Goal: Task Accomplishment & Management: Use online tool/utility

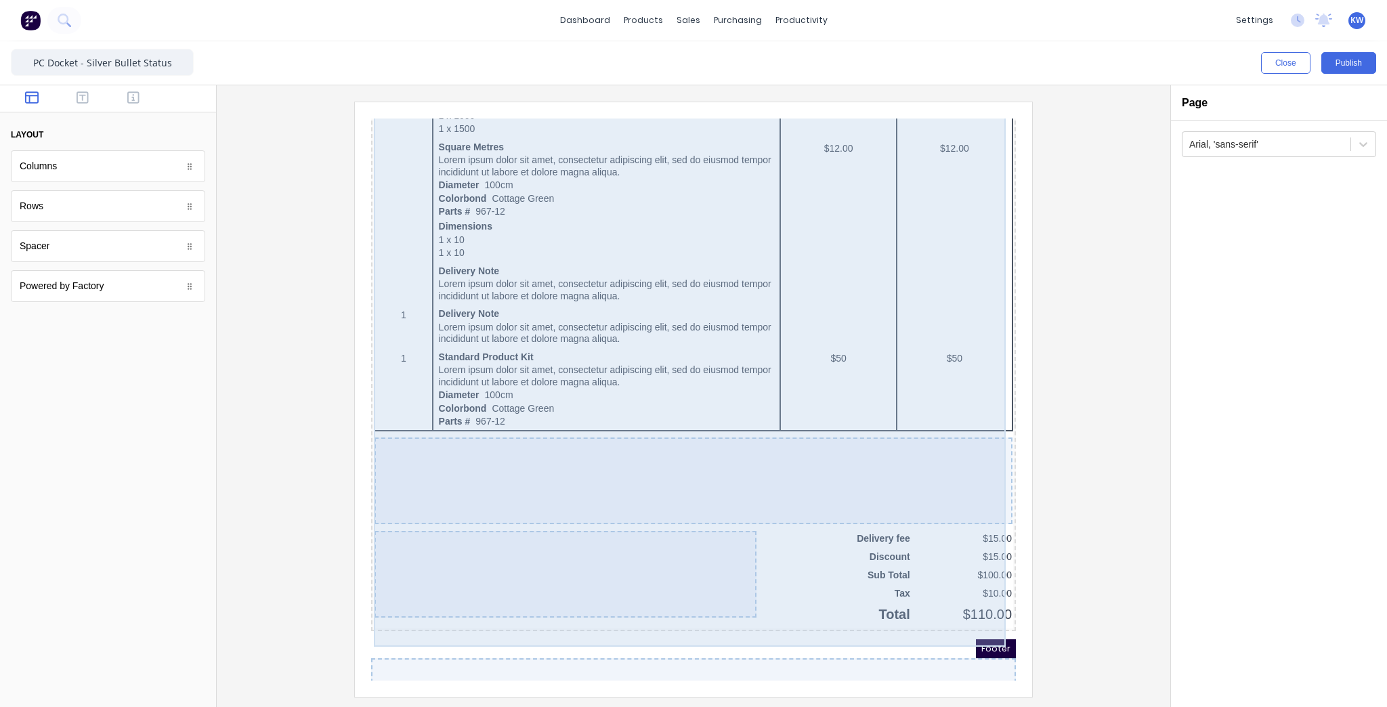
scroll to position [775, 0]
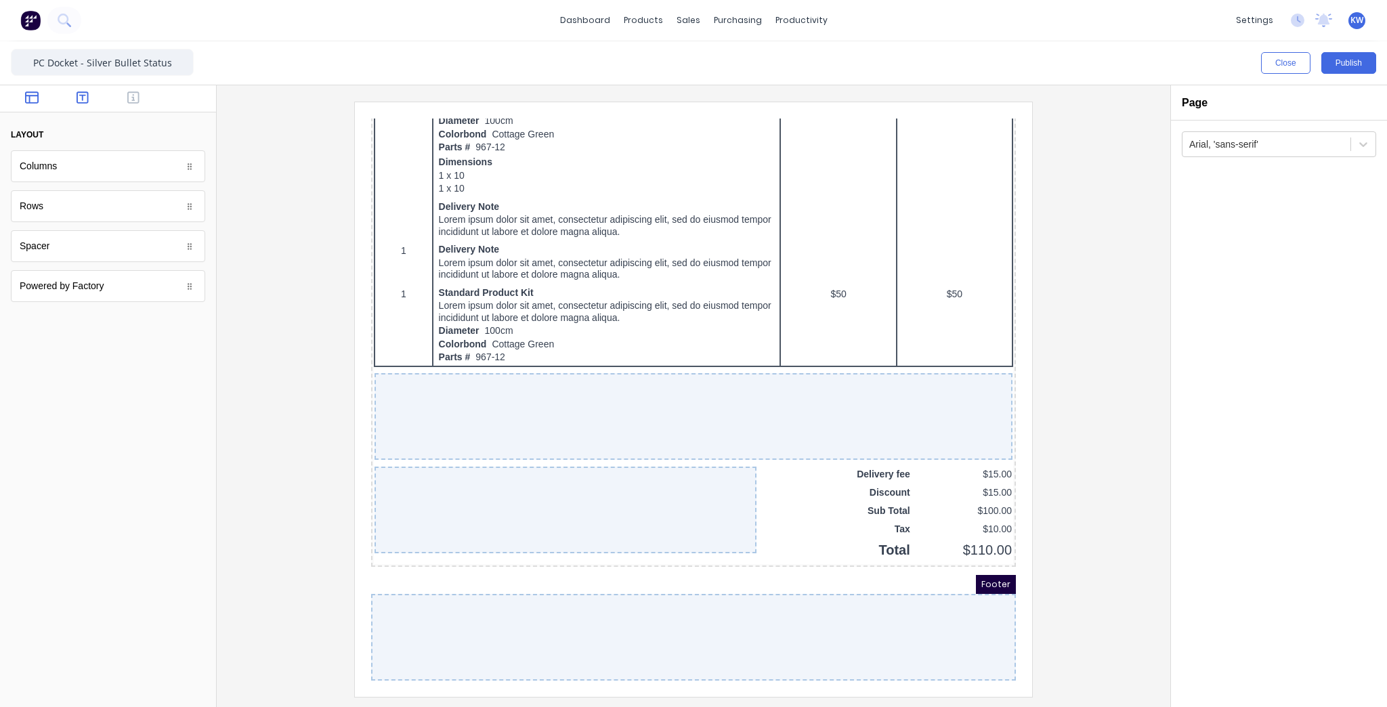
click at [85, 100] on icon "button" at bounding box center [83, 98] width 12 height 14
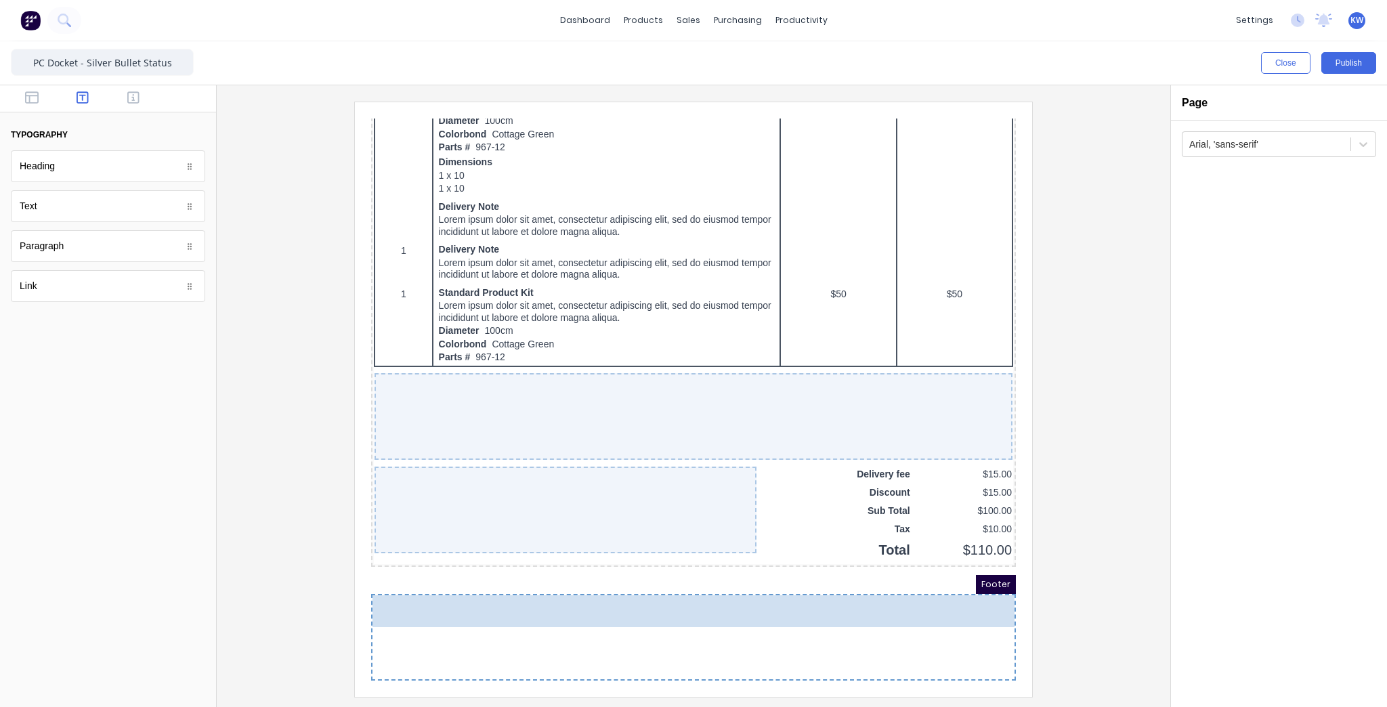
drag, startPoint x: 81, startPoint y: 200, endPoint x: 593, endPoint y: 630, distance: 668.2
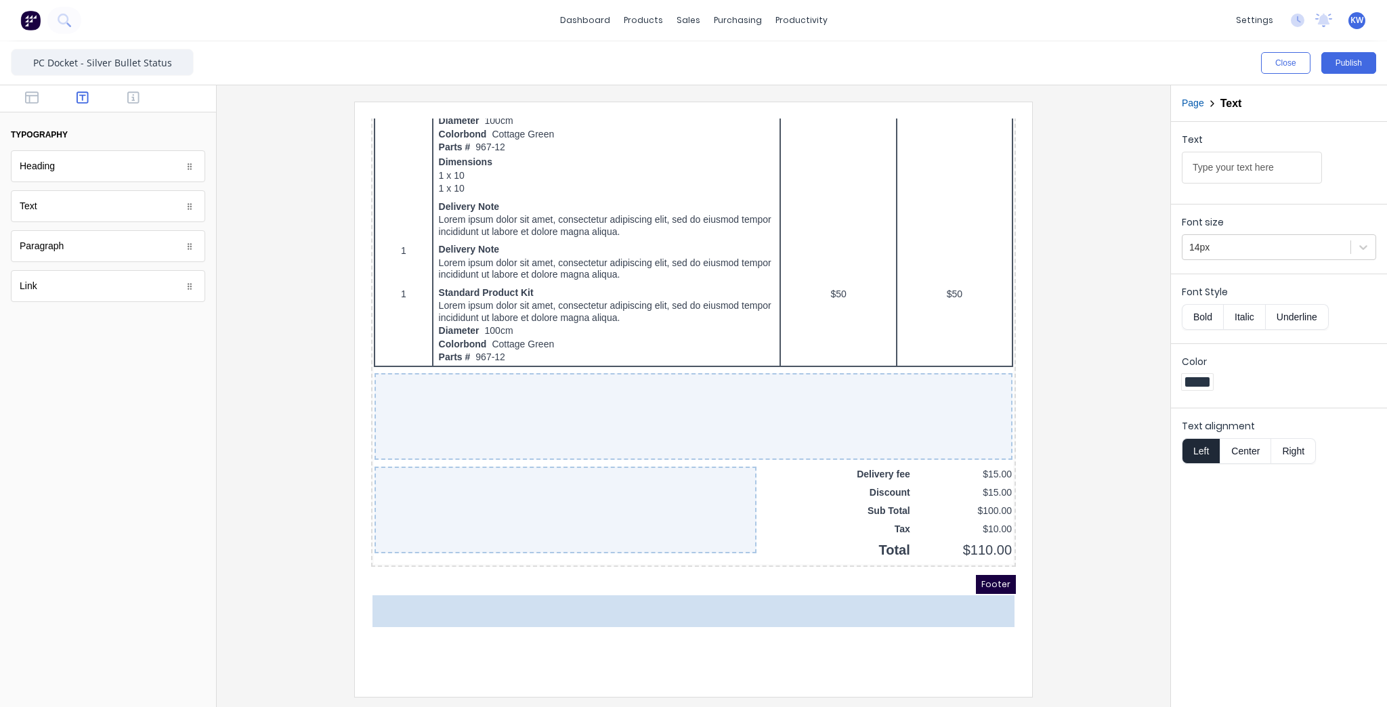
scroll to position [705, 0]
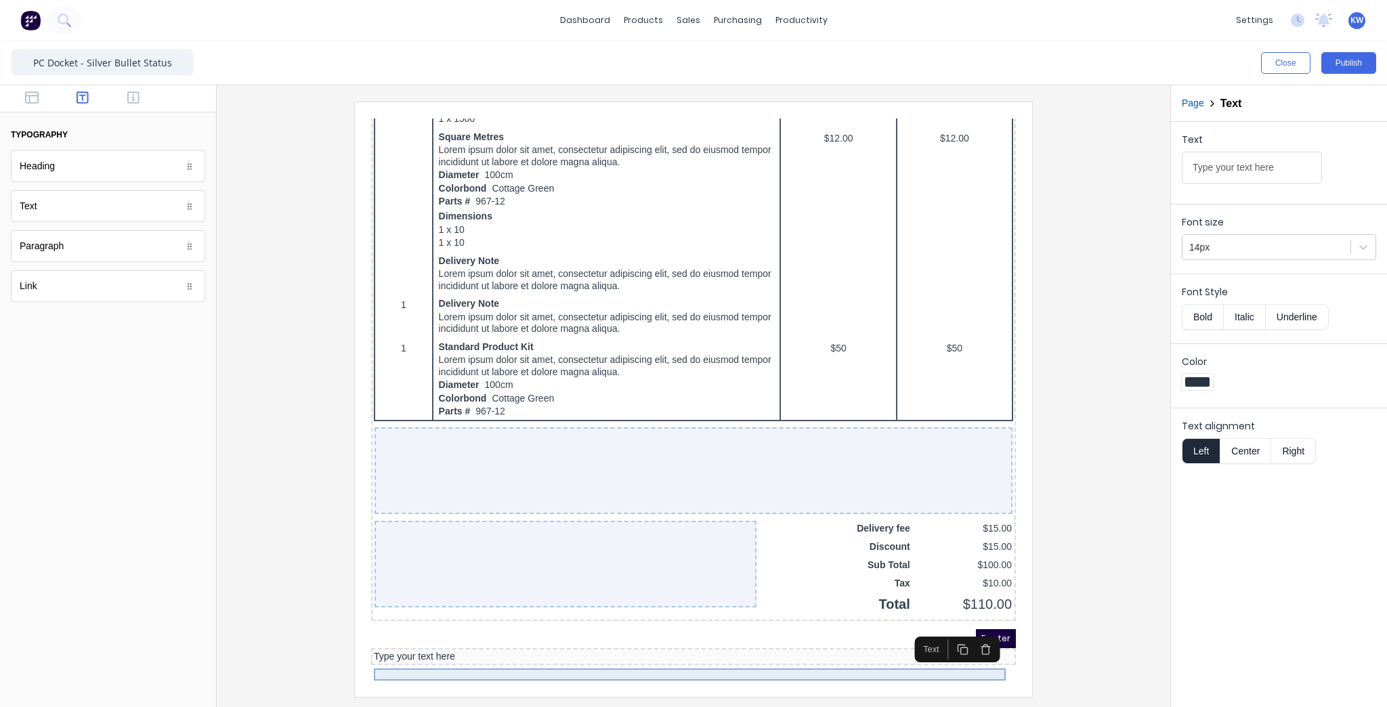
click at [423, 647] on div "Type your text here" at bounding box center [677, 641] width 639 height 12
click at [417, 647] on div "Type your text here" at bounding box center [677, 641] width 639 height 12
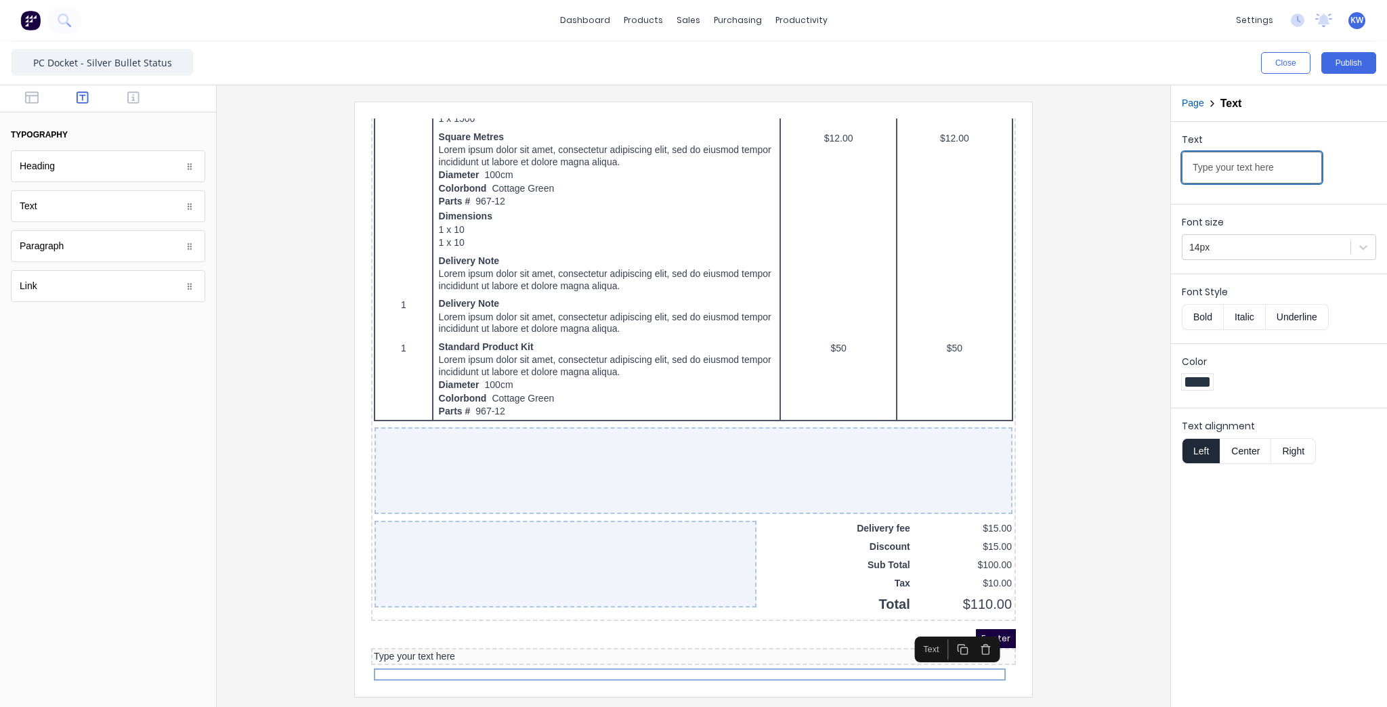
click at [1200, 161] on input "Type your text here" at bounding box center [1252, 168] width 140 height 32
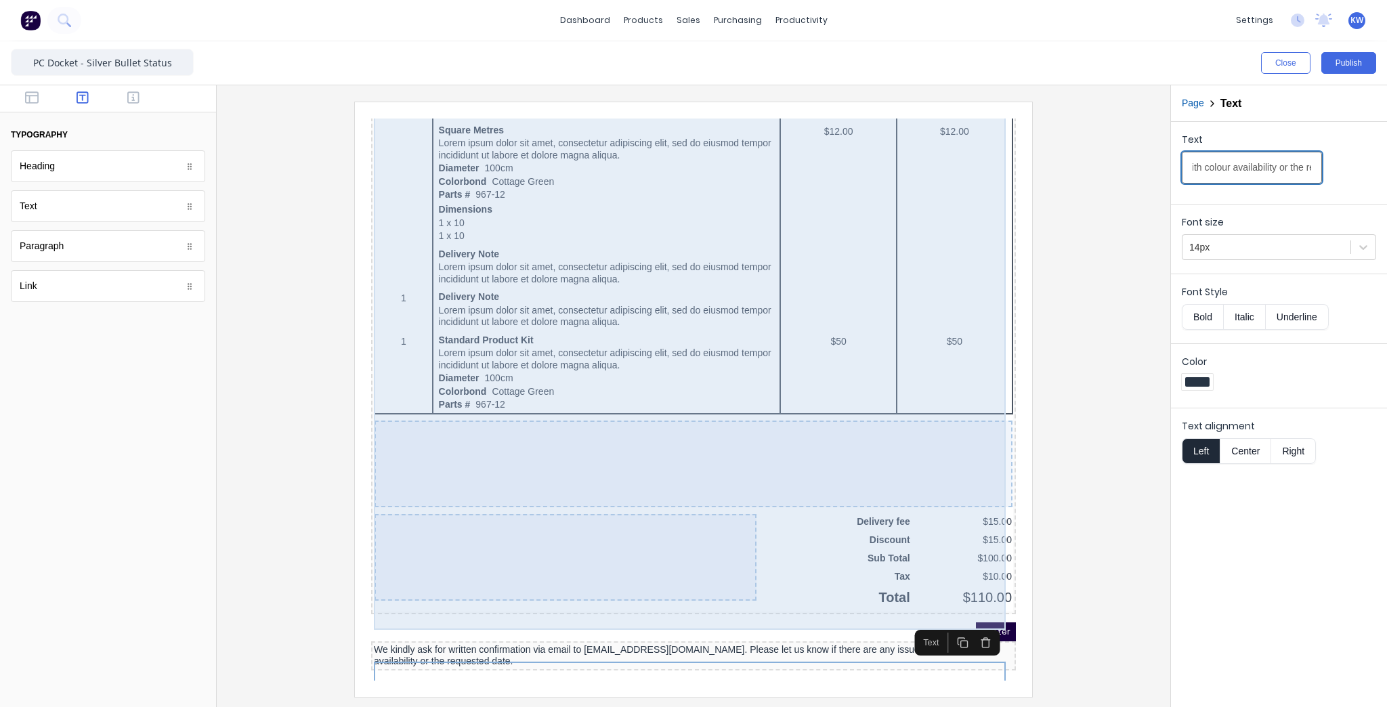
scroll to position [717, 0]
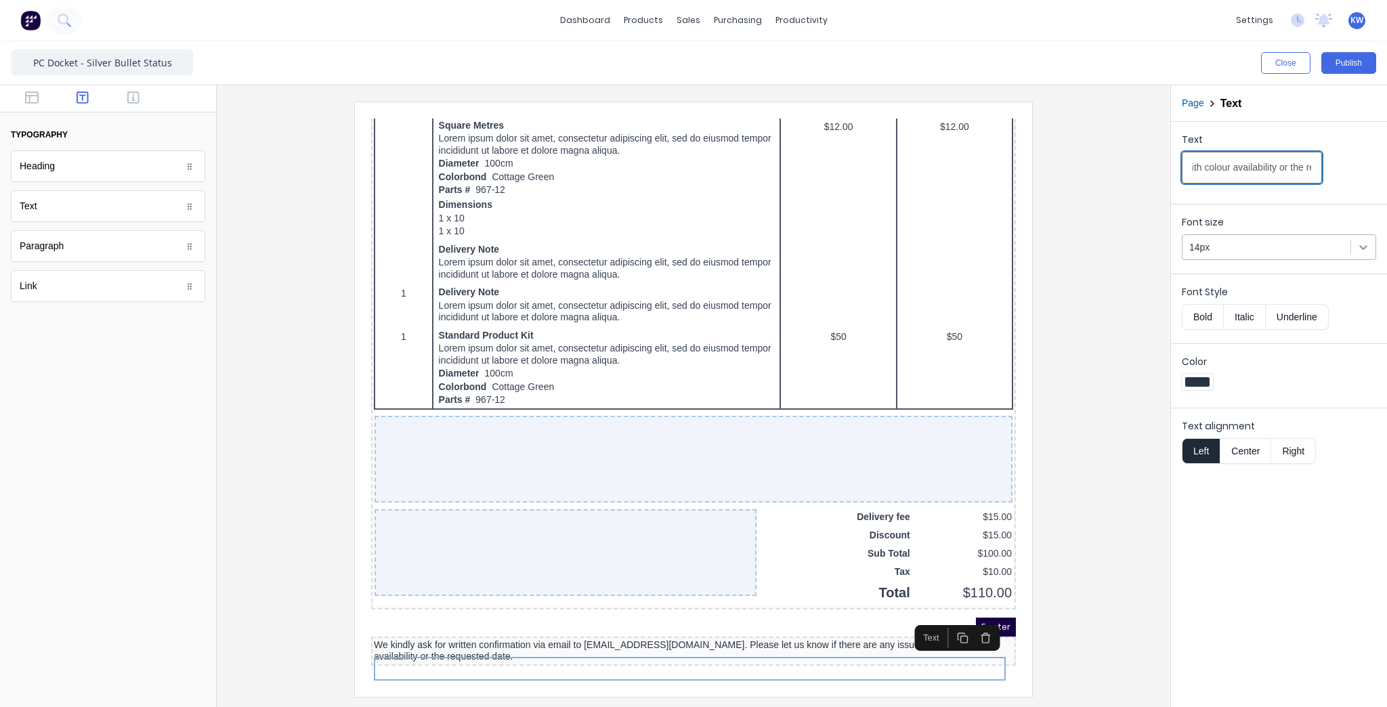
type input "We kindly ask for written confirmation via email to [EMAIL_ADDRESS][DOMAIN_NAME…"
click at [1356, 251] on div at bounding box center [1363, 247] width 24 height 24
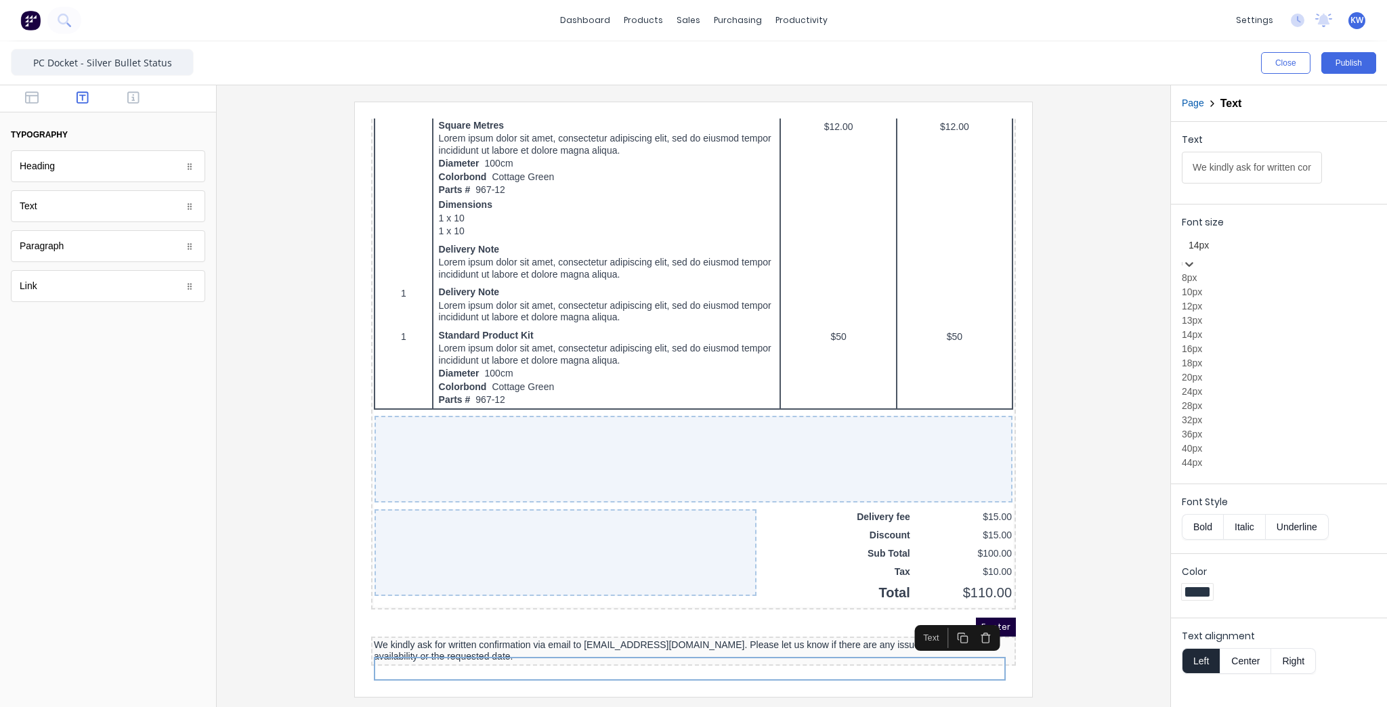
click at [1287, 314] on div "12px" at bounding box center [1279, 306] width 194 height 14
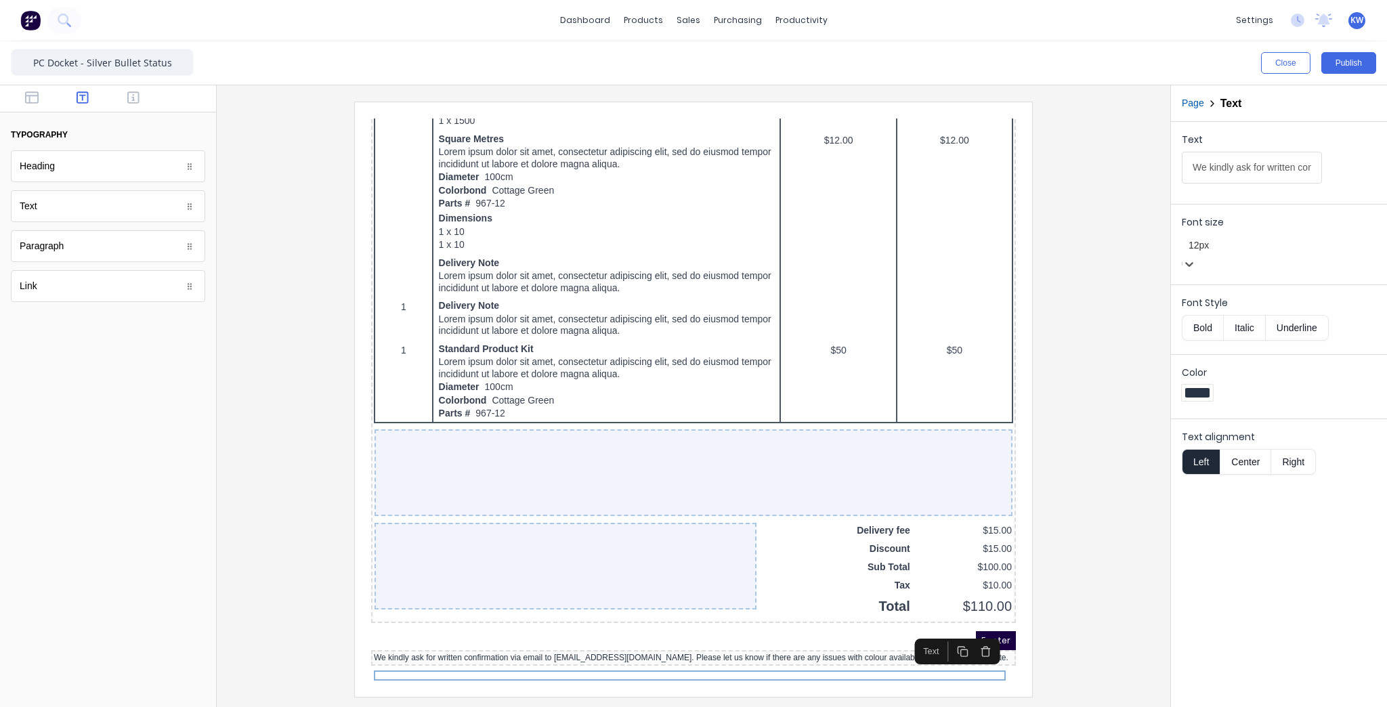
click at [1333, 257] on div "12px" at bounding box center [1279, 245] width 194 height 22
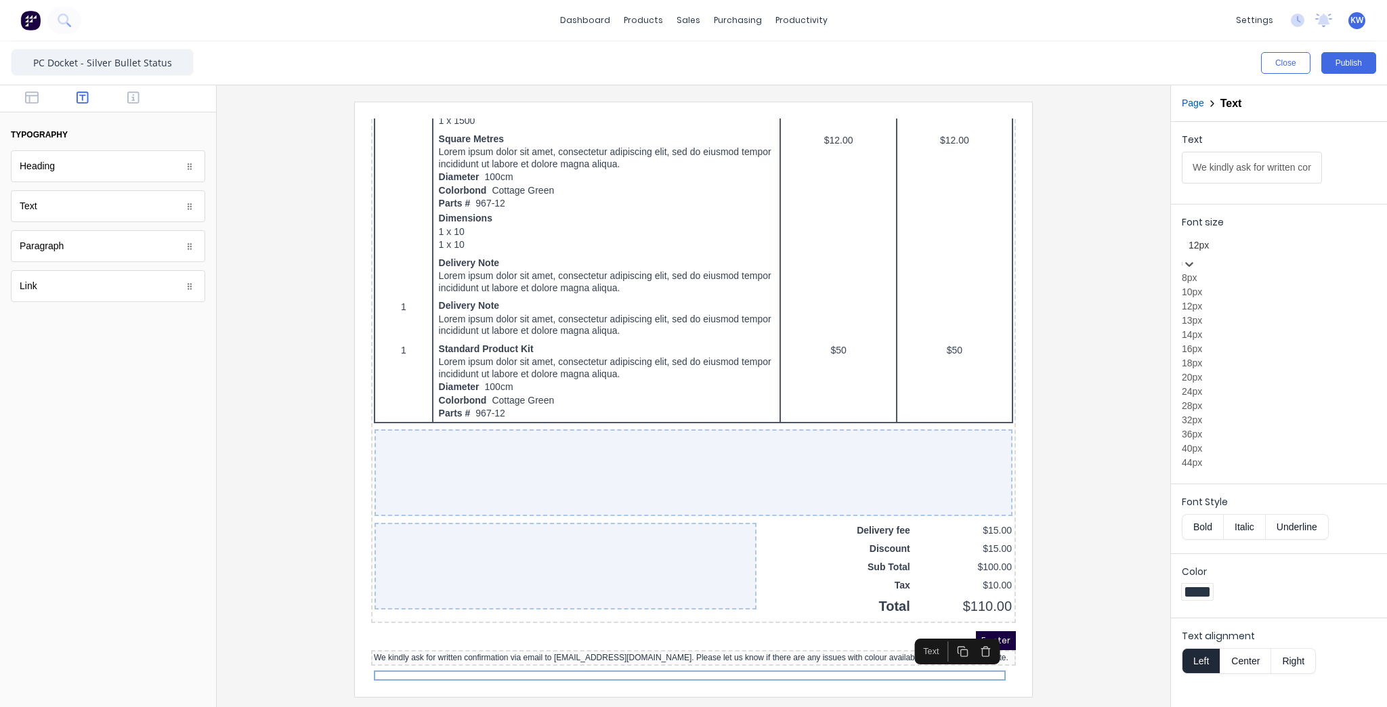
click at [1102, 266] on div at bounding box center [694, 399] width 932 height 595
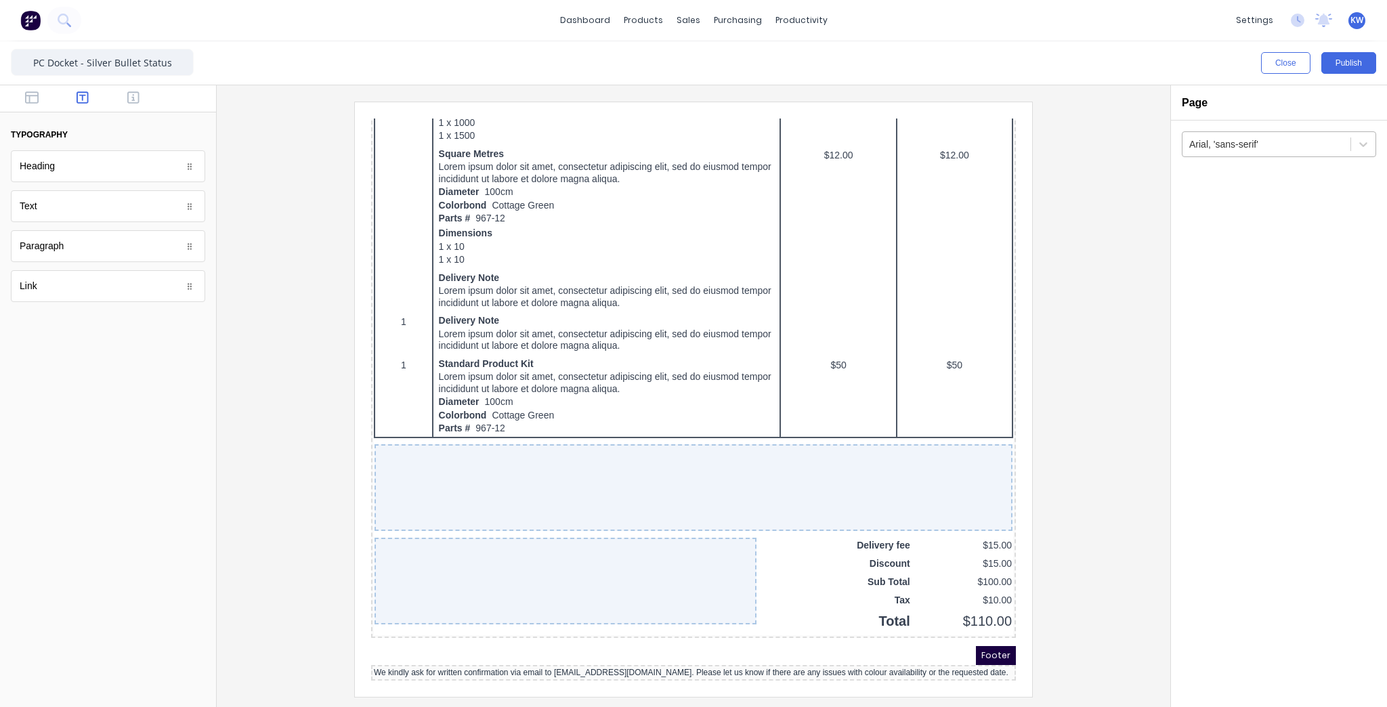
click at [1274, 136] on div at bounding box center [1266, 144] width 154 height 17
drag, startPoint x: 826, startPoint y: 643, endPoint x: 826, endPoint y: 650, distance: 6.8
click at [826, 650] on div "Header Order Number: Reference12345 LOGO HERE Company name here Company name he…" at bounding box center [677, 42] width 645 height 1243
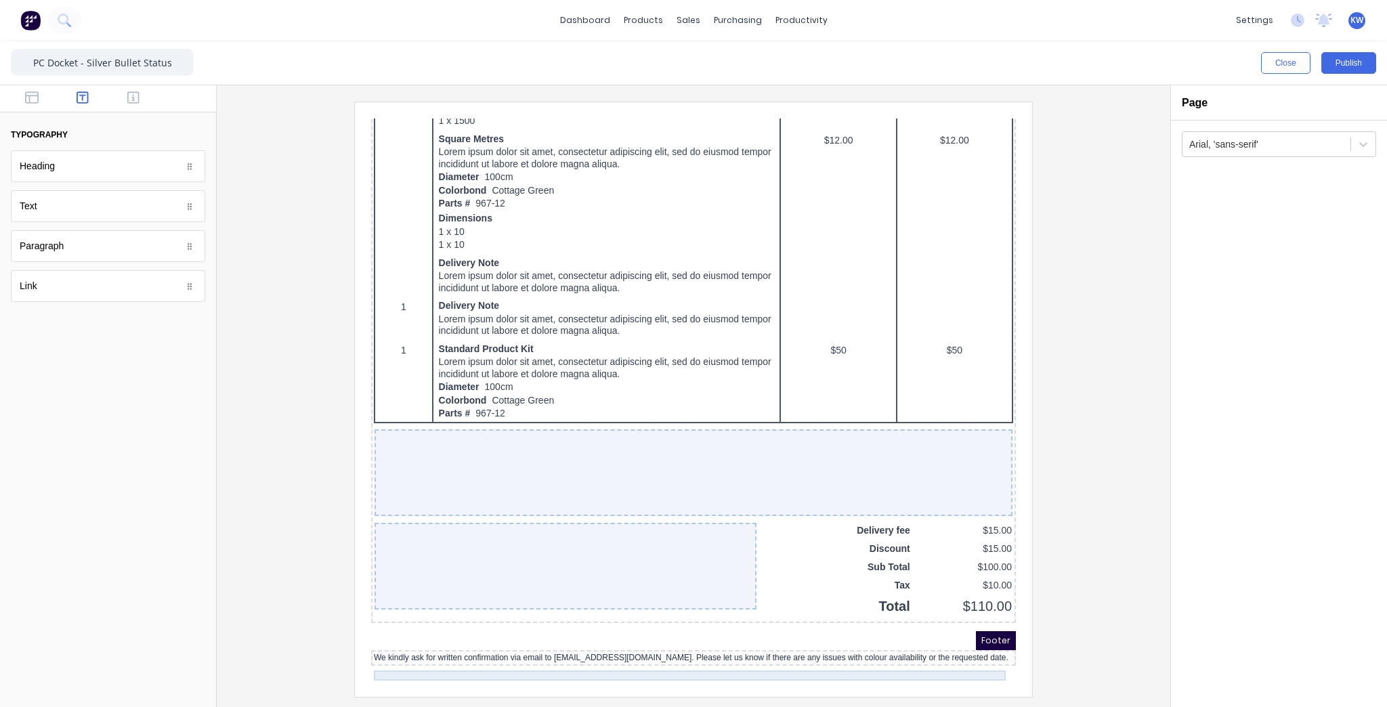
click at [826, 647] on div "We kindly ask for written confirmation via email to [EMAIL_ADDRESS][DOMAIN_NAME…" at bounding box center [677, 642] width 639 height 10
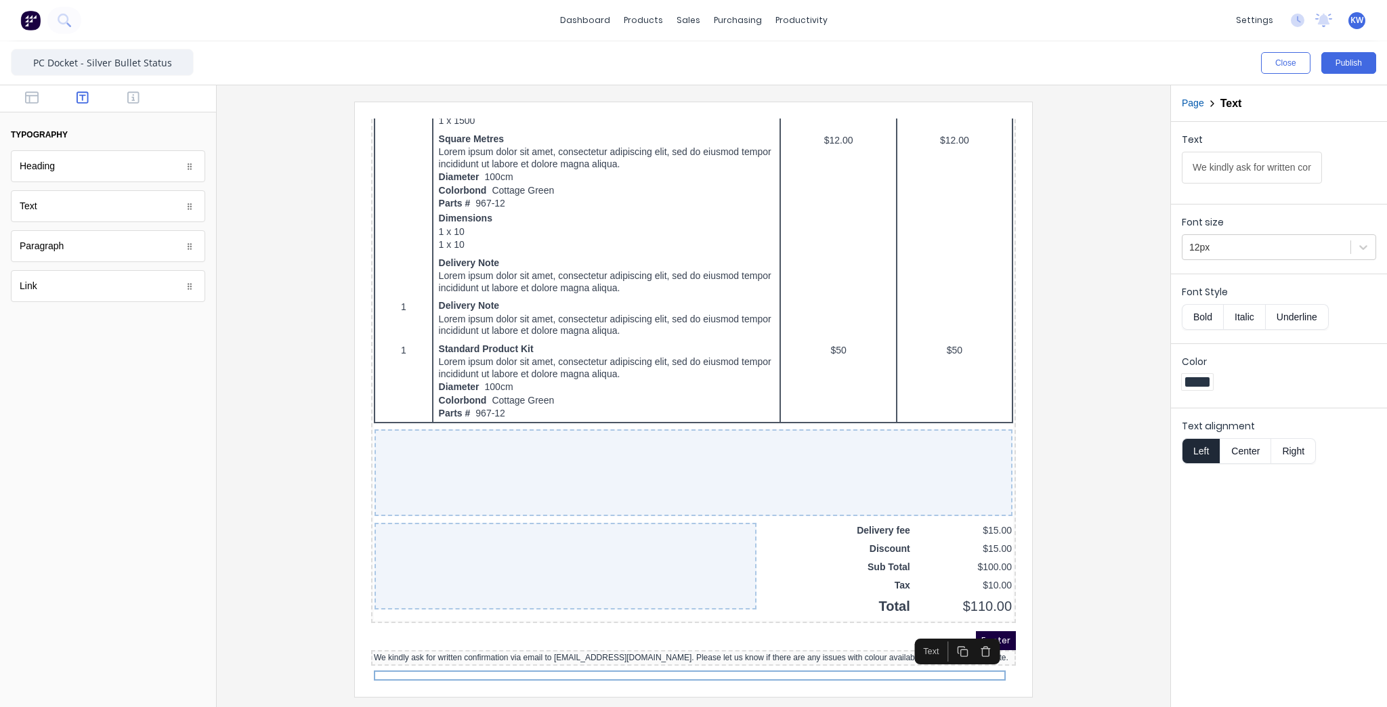
click at [1272, 444] on button "Right" at bounding box center [1293, 451] width 45 height 26
click at [1252, 455] on button "Center" at bounding box center [1245, 451] width 51 height 26
click at [1100, 573] on div at bounding box center [694, 399] width 932 height 595
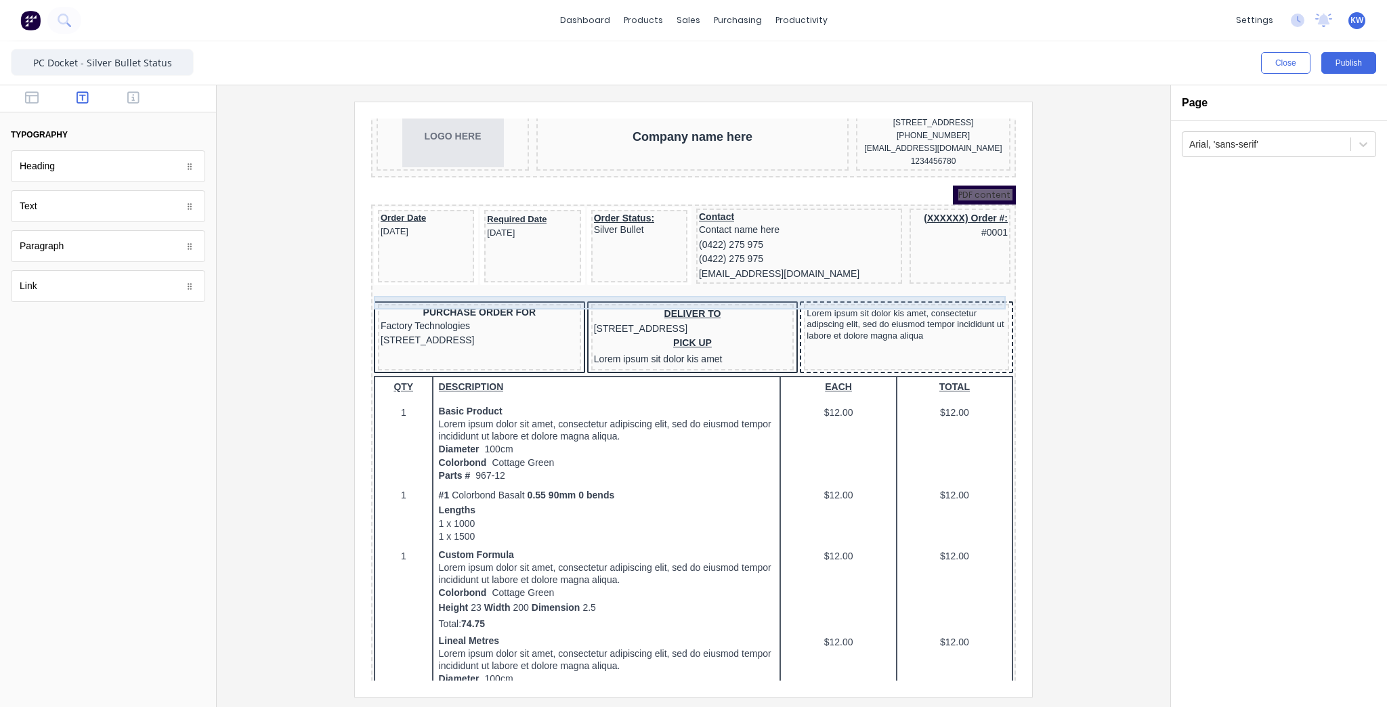
scroll to position [0, 0]
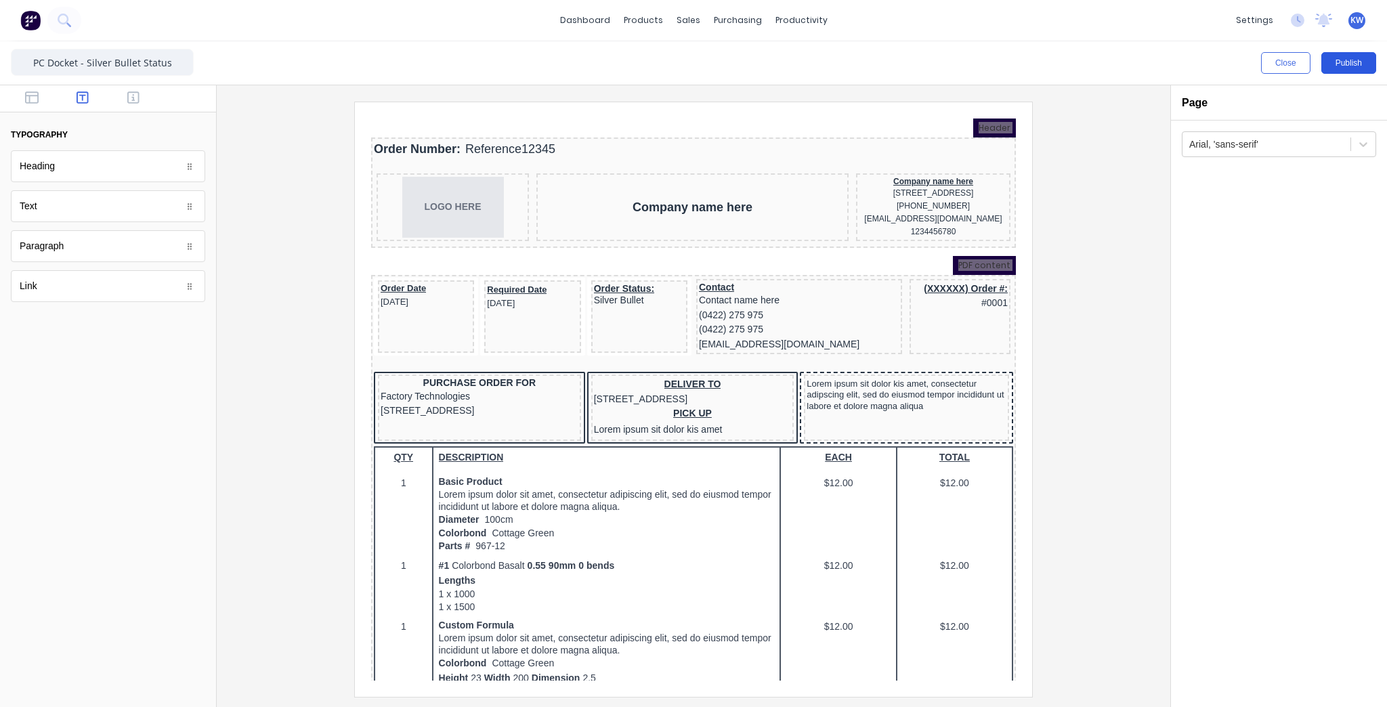
click at [1372, 68] on button "Publish" at bounding box center [1348, 63] width 55 height 22
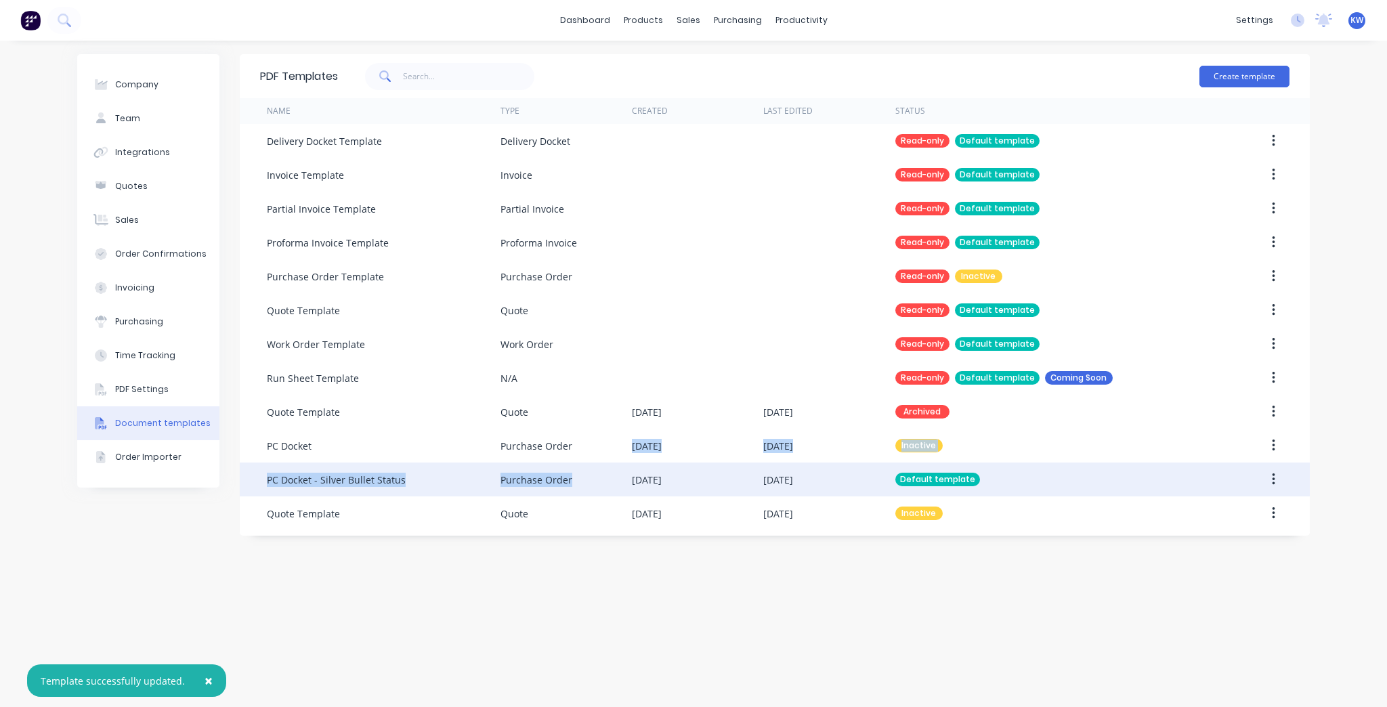
click at [585, 467] on div "Delivery Docket Template Delivery Docket Read-only Default template Invoice Tem…" at bounding box center [775, 327] width 1070 height 406
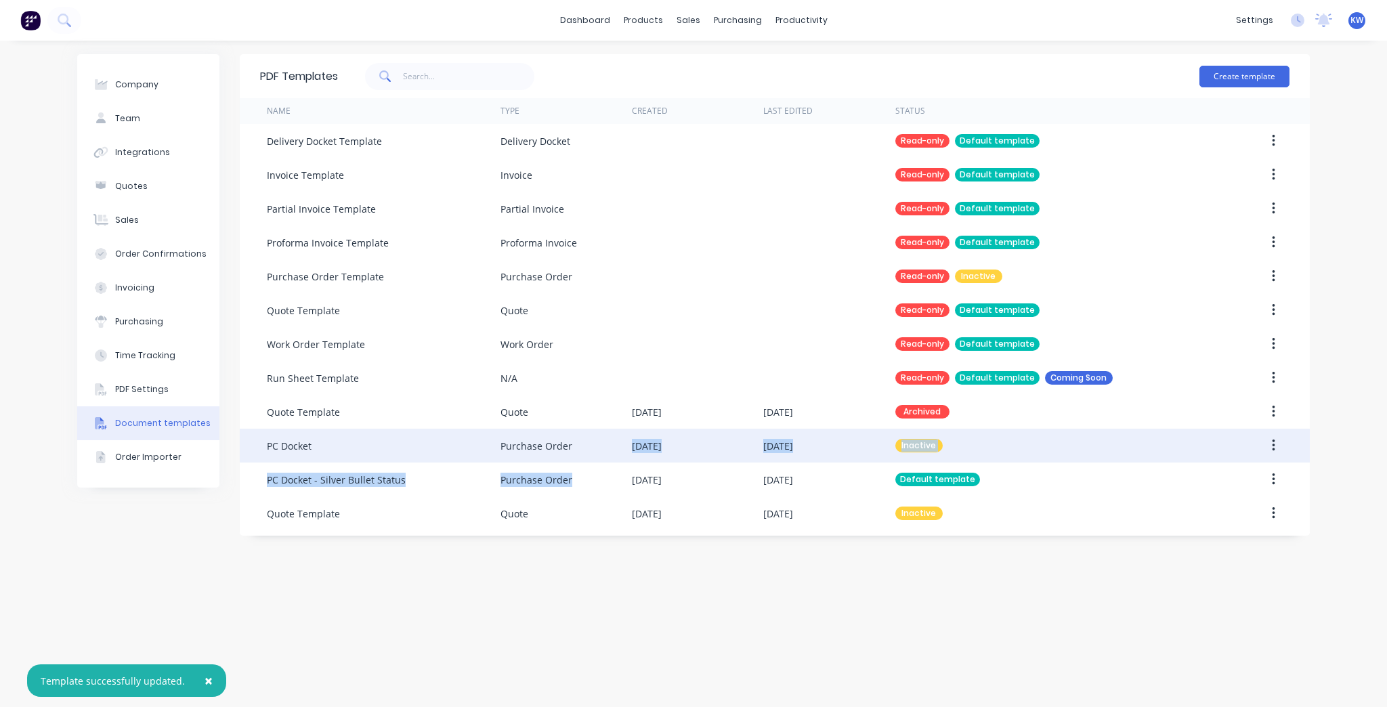
click at [588, 446] on div "Purchase Order" at bounding box center [565, 446] width 131 height 34
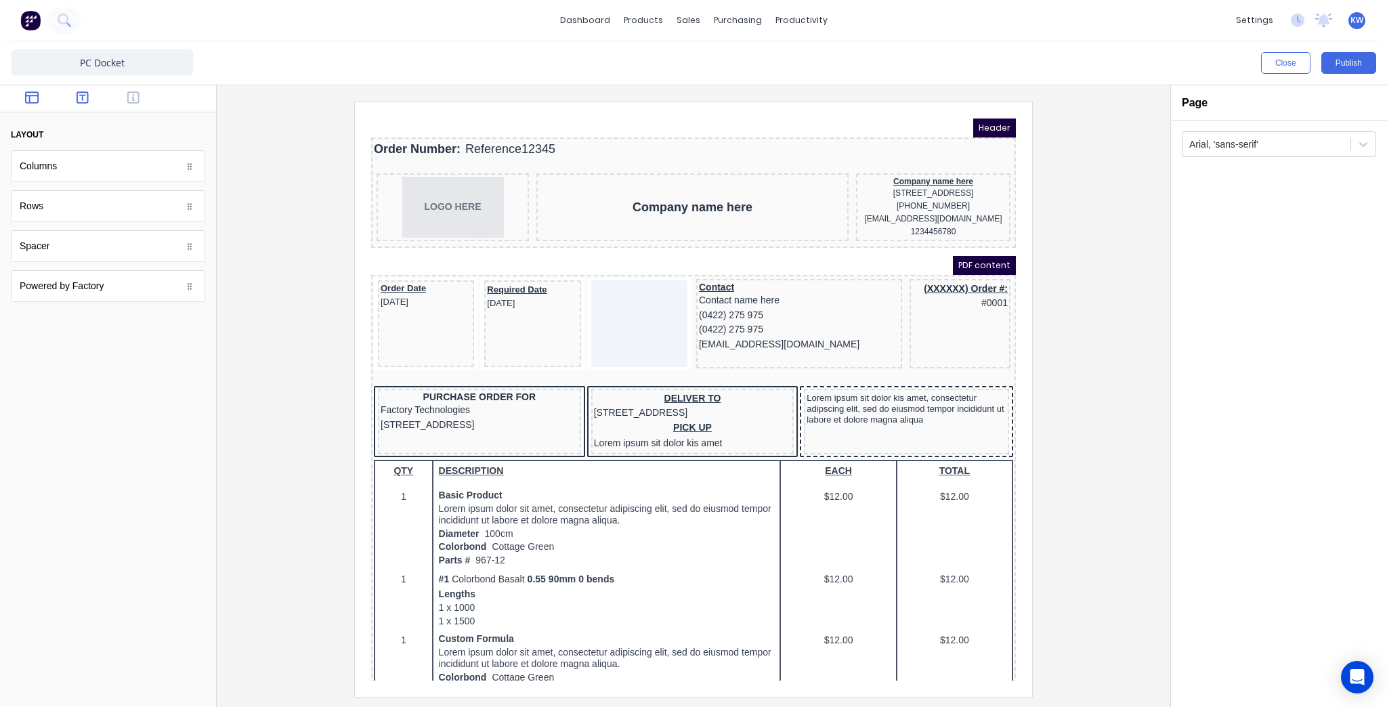
click at [84, 100] on icon "button" at bounding box center [83, 98] width 12 height 14
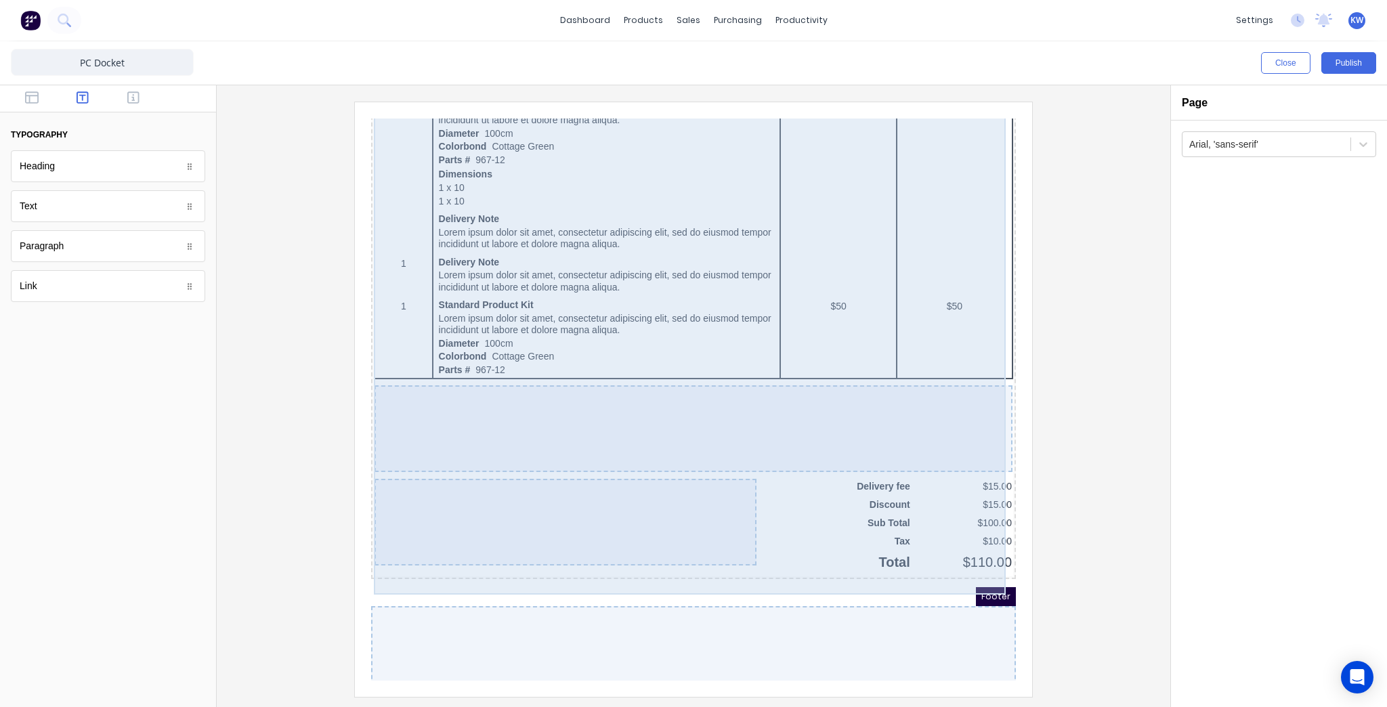
scroll to position [789, 0]
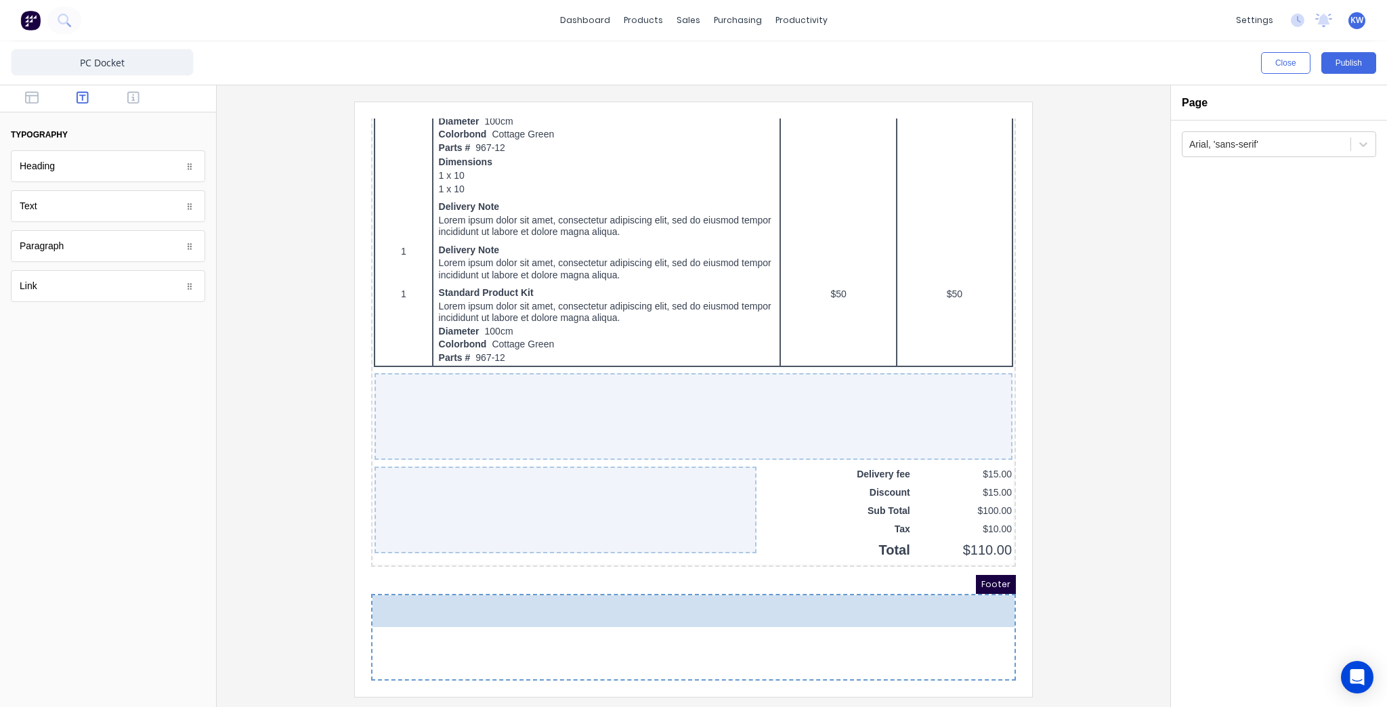
drag, startPoint x: 98, startPoint y: 215, endPoint x: 612, endPoint y: 639, distance: 666.8
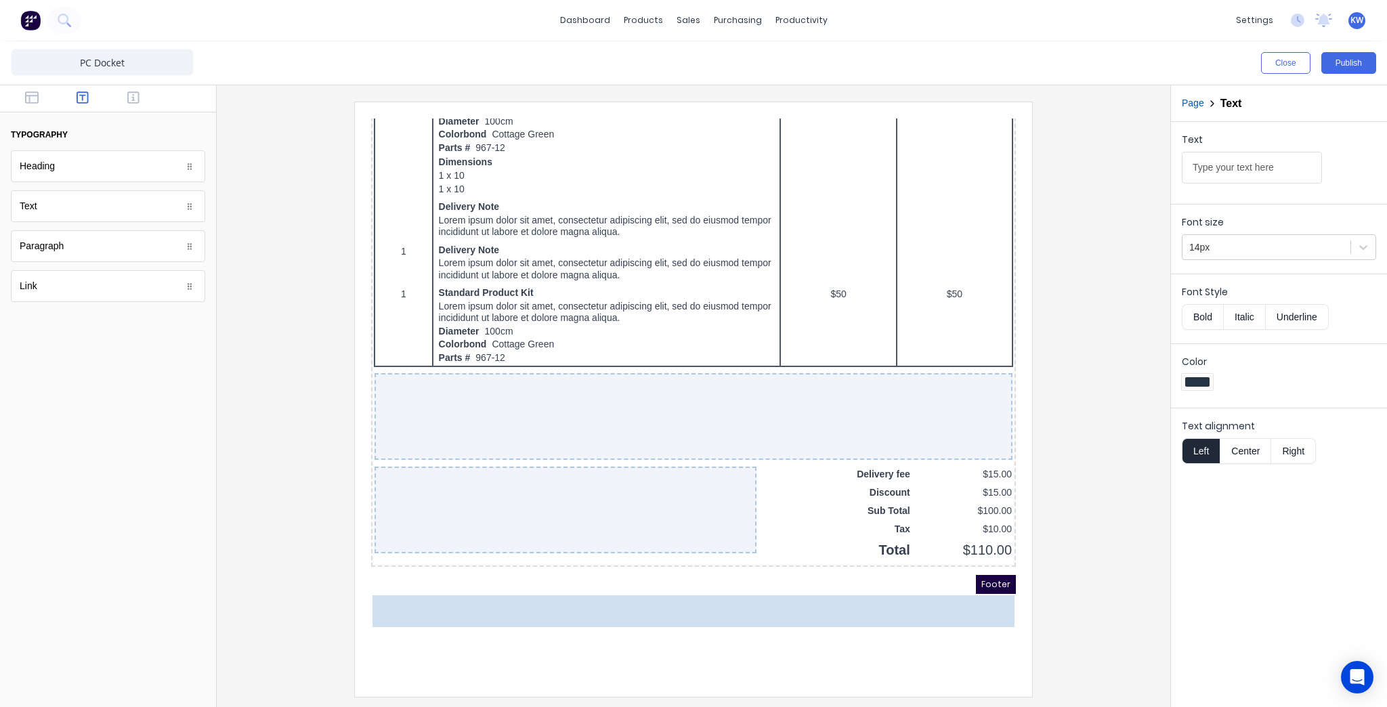
scroll to position [719, 0]
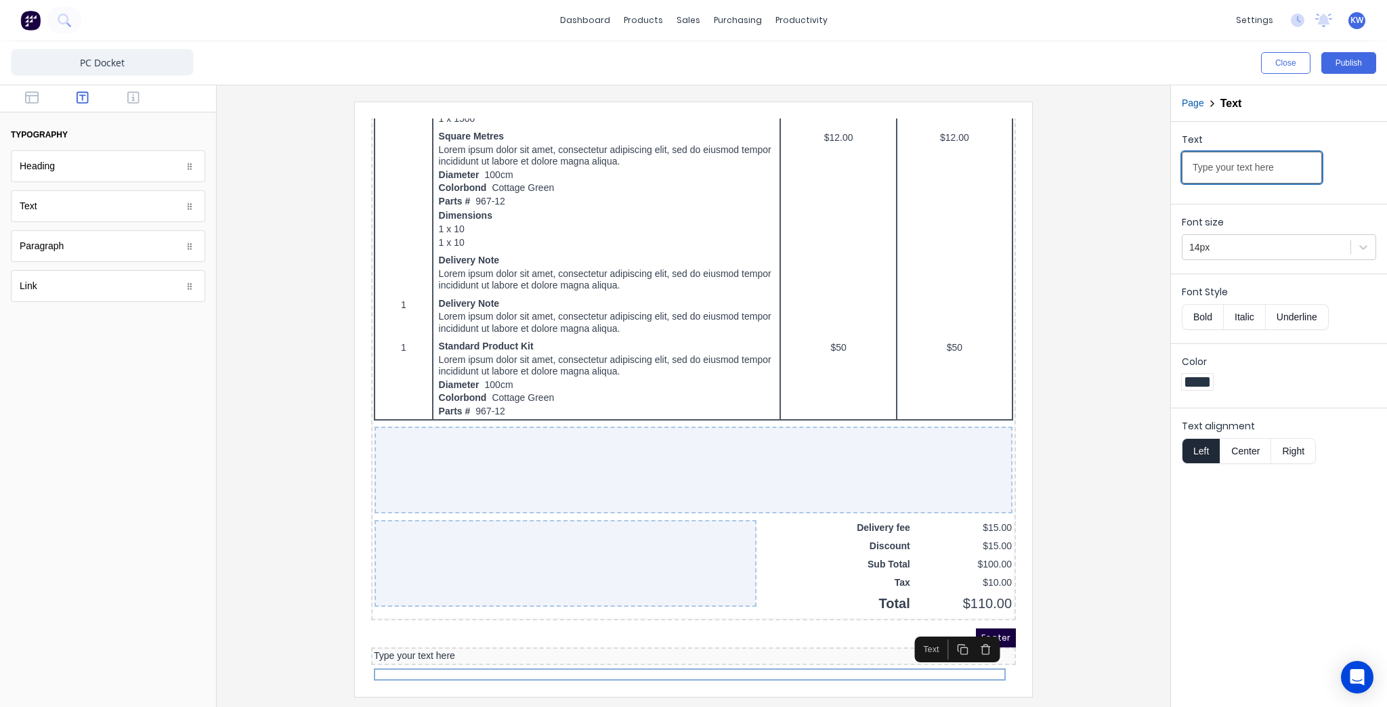
click at [1235, 156] on input "Type your text here" at bounding box center [1252, 168] width 140 height 32
paste input "We kindly ask for written confirmation via email to [EMAIL_ADDRESS][DOMAIN_NAME…"
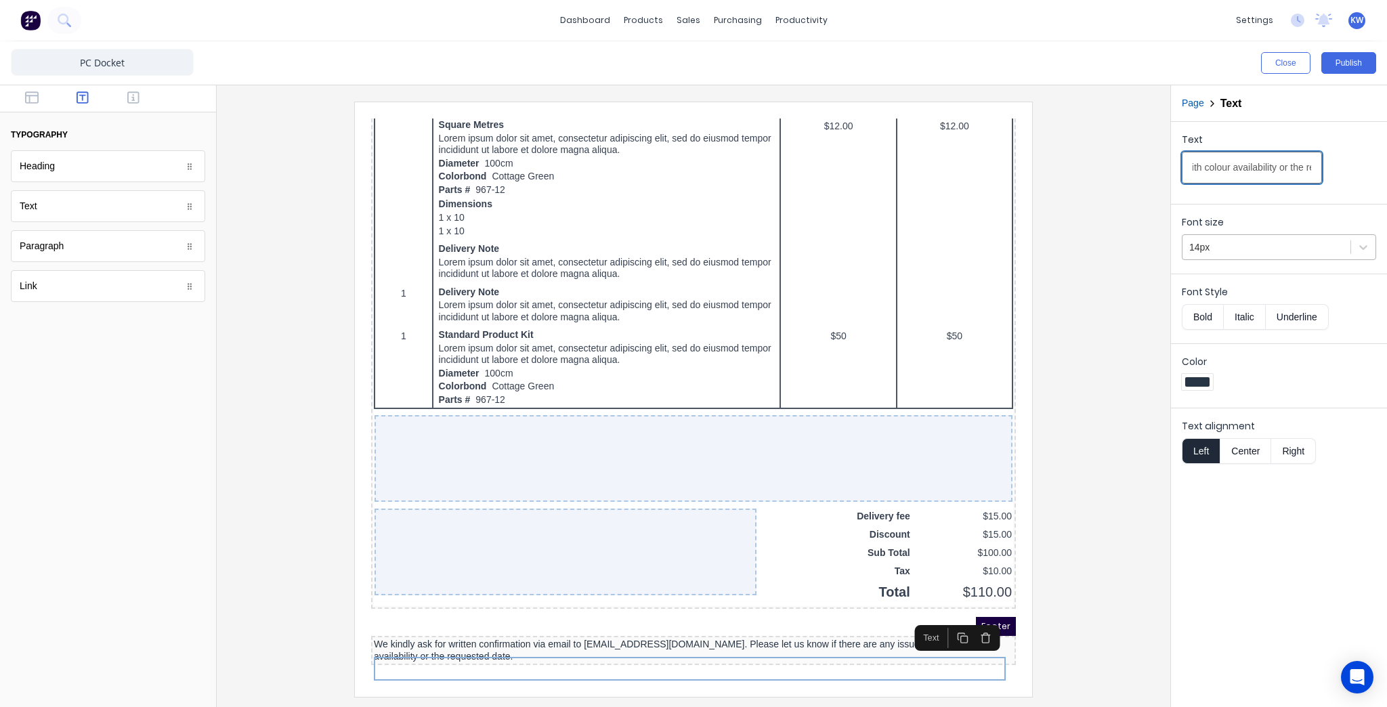
type input "We kindly ask for written confirmation via email to [EMAIL_ADDRESS][DOMAIN_NAME…"
click at [1292, 236] on div "14px" at bounding box center [1266, 247] width 168 height 22
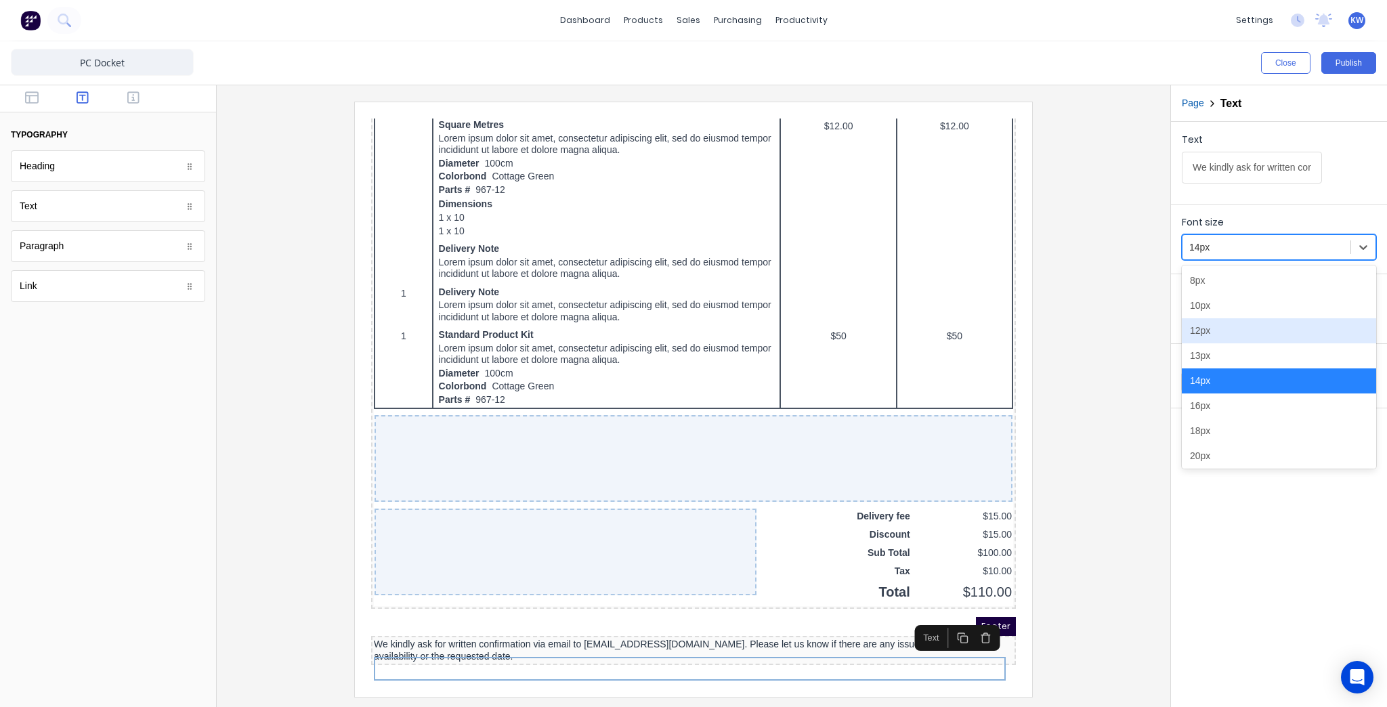
click at [1222, 332] on div "12px" at bounding box center [1279, 330] width 194 height 25
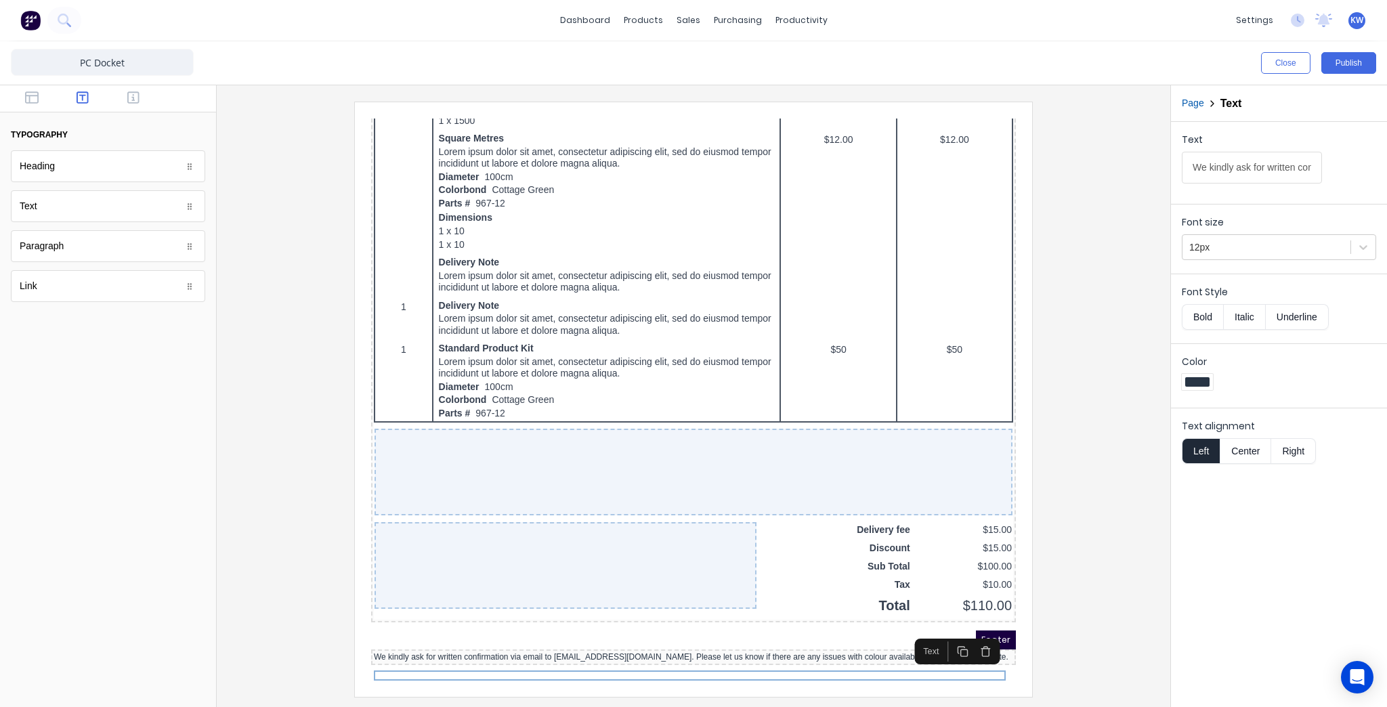
click at [1242, 440] on button "Center" at bounding box center [1245, 451] width 51 height 26
click at [1350, 62] on button "Publish" at bounding box center [1348, 63] width 55 height 22
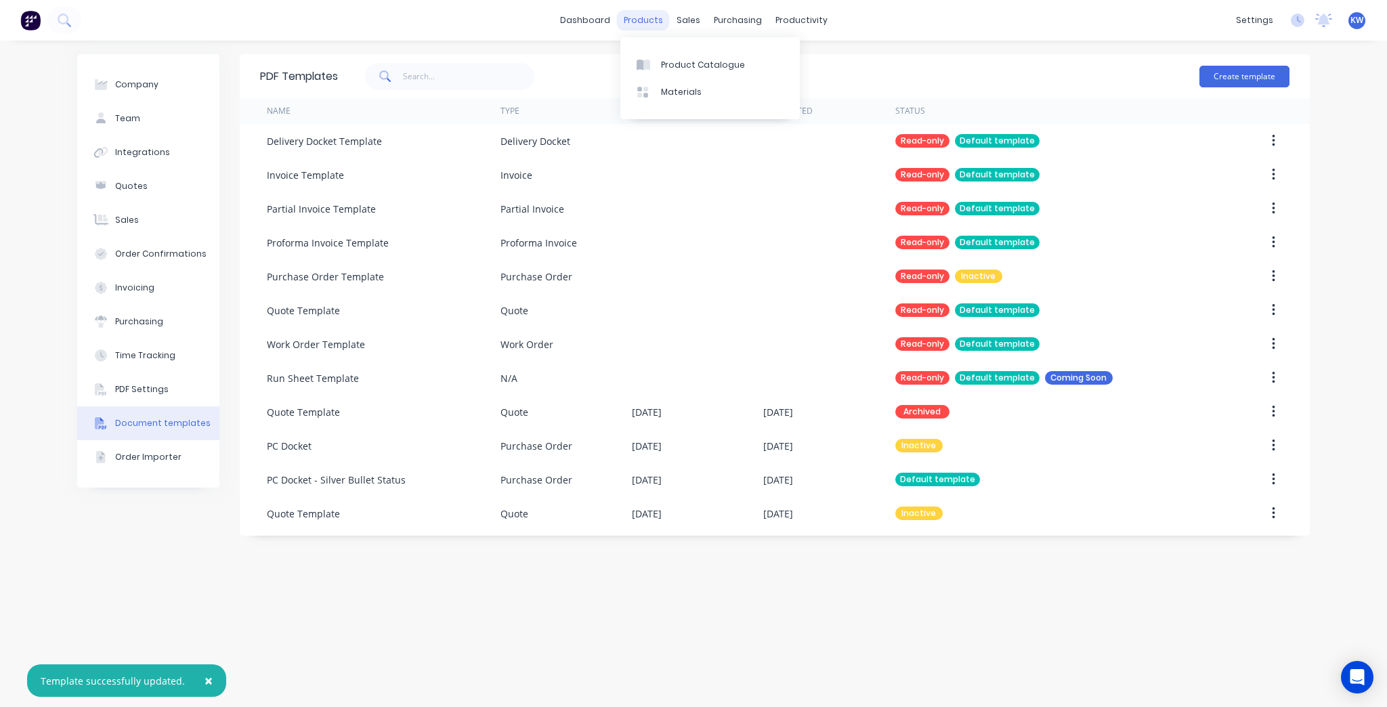
click at [662, 21] on div "products" at bounding box center [643, 20] width 53 height 20
click at [746, 58] on link "Purchase Orders" at bounding box center [794, 64] width 179 height 27
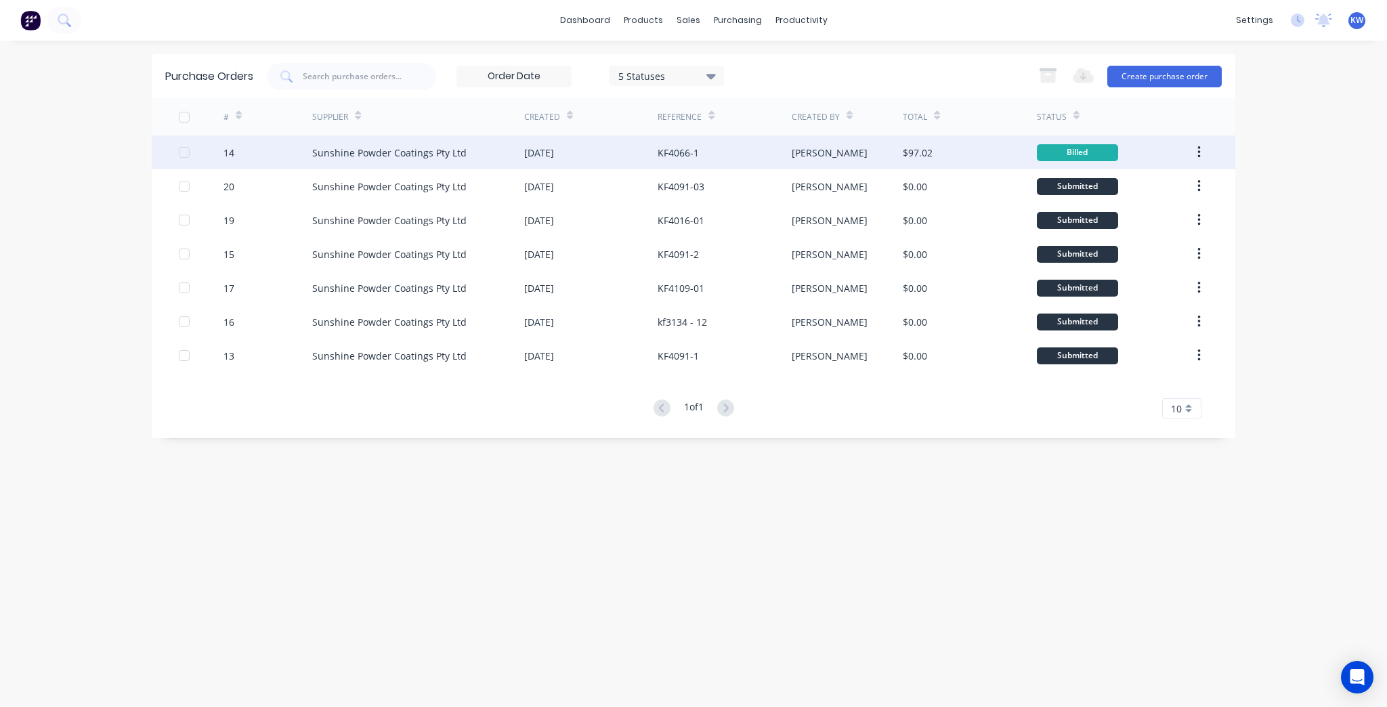
click at [943, 149] on div "$97.02" at bounding box center [969, 152] width 133 height 34
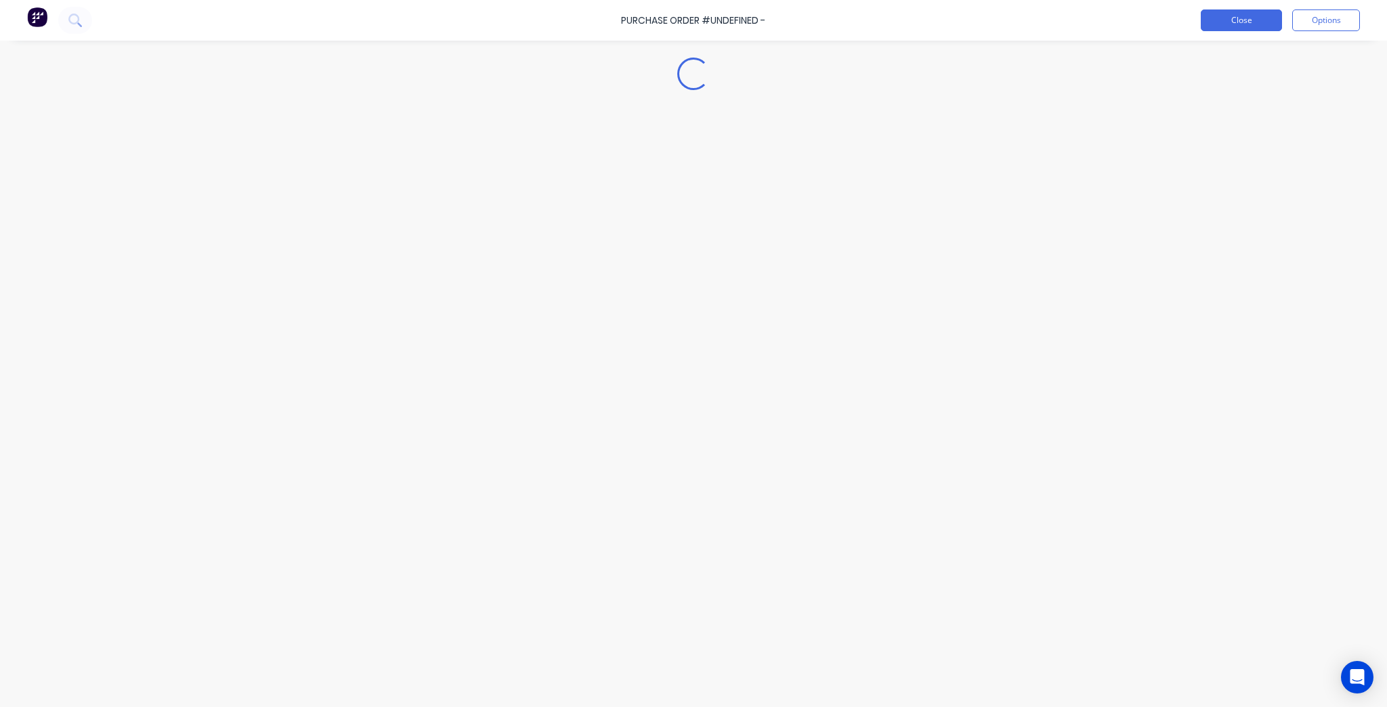
click at [1216, 14] on button "Close" at bounding box center [1241, 20] width 81 height 22
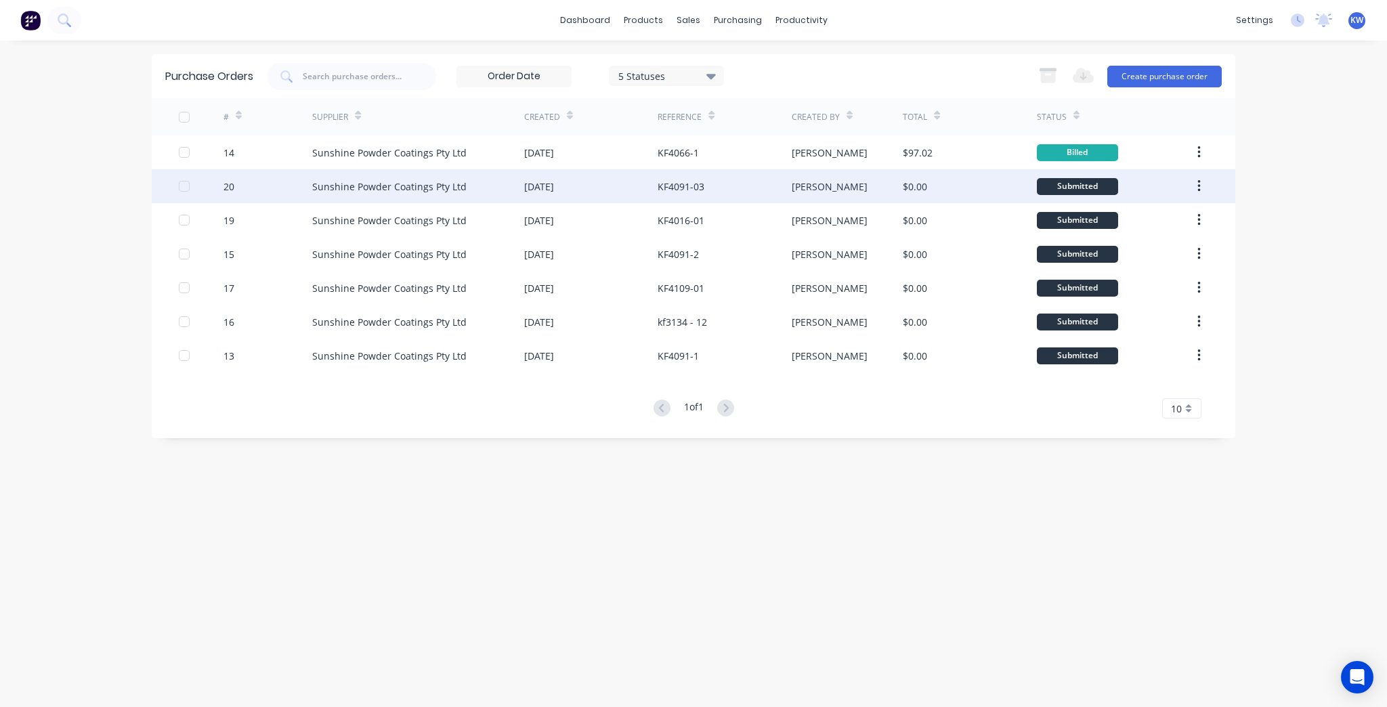
click at [647, 176] on div "[DATE]" at bounding box center [590, 186] width 133 height 34
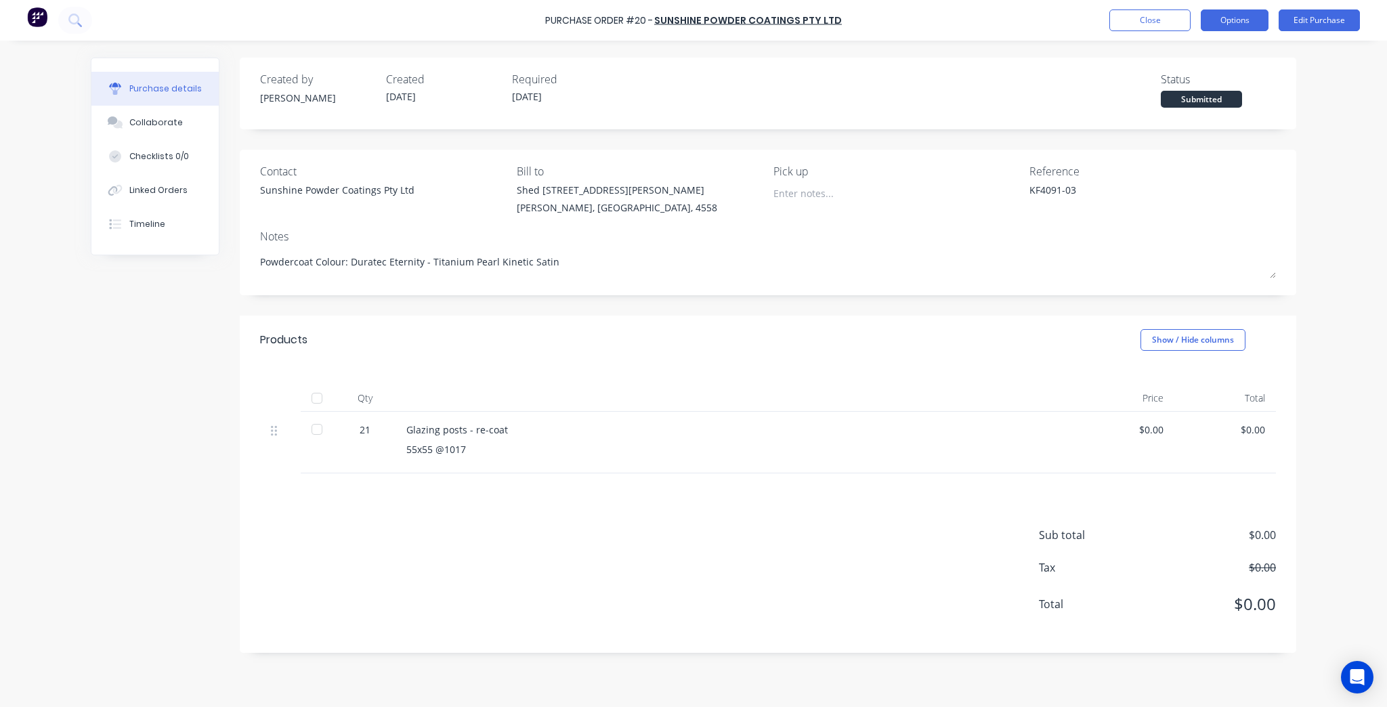
click at [1218, 20] on button "Options" at bounding box center [1235, 20] width 68 height 22
click at [1223, 62] on div "Print / Email" at bounding box center [1204, 55] width 104 height 20
click at [1219, 113] on div "Without pricing" at bounding box center [1204, 110] width 104 height 20
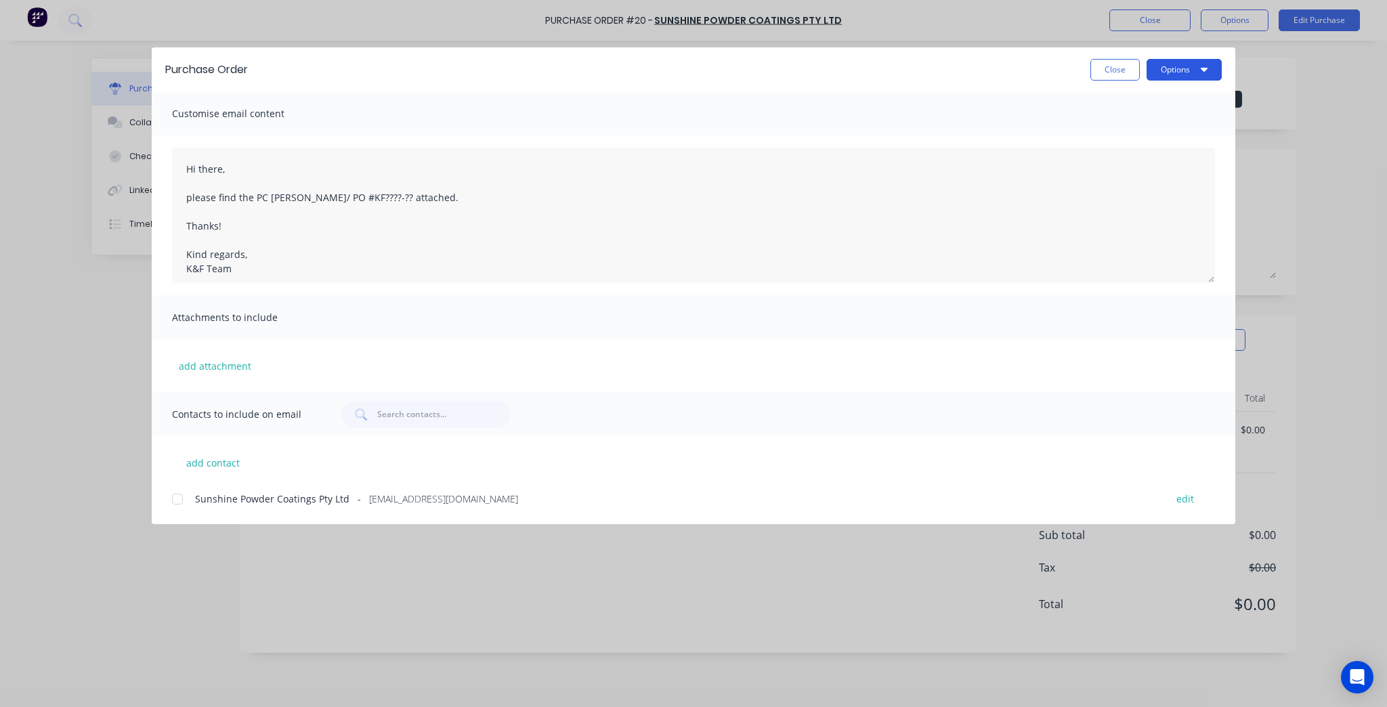
click at [1183, 62] on button "Options" at bounding box center [1184, 70] width 75 height 22
click at [1160, 127] on div "Print" at bounding box center [1157, 131] width 104 height 20
click at [1113, 71] on button "Close" at bounding box center [1114, 70] width 49 height 22
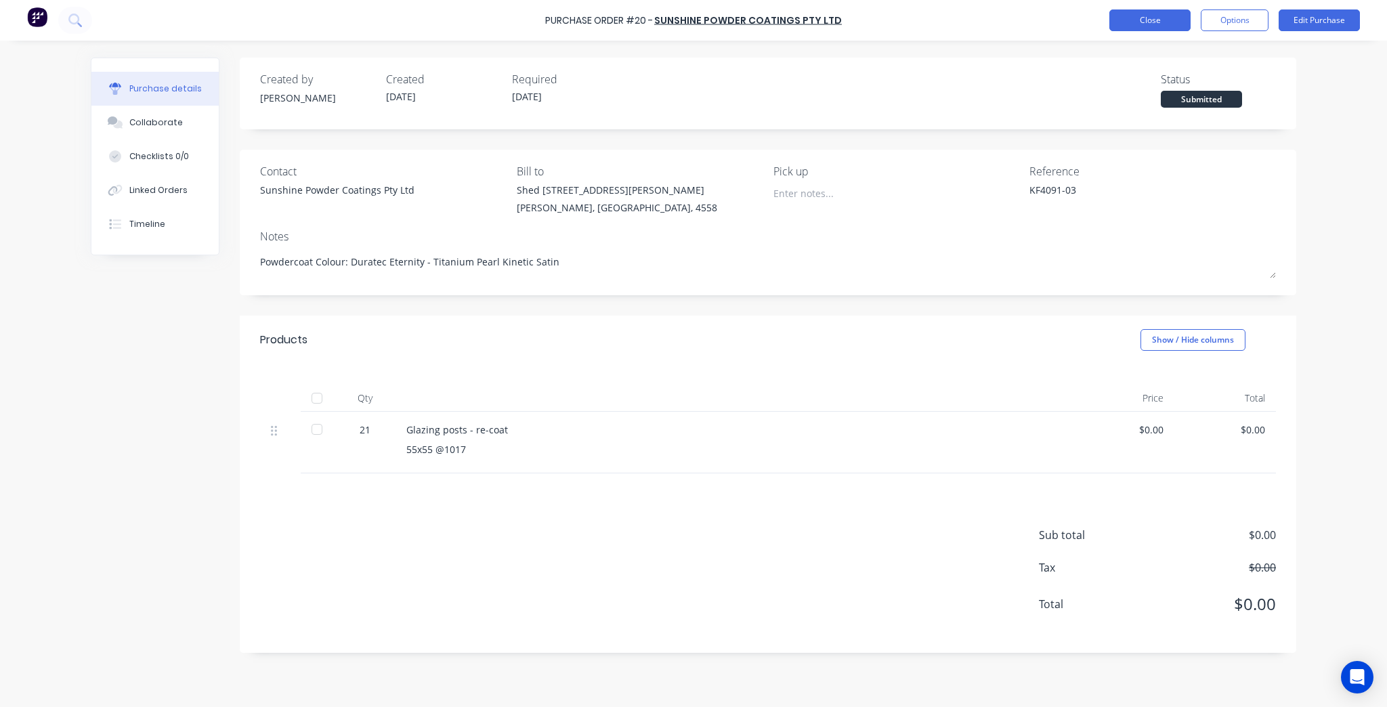
drag, startPoint x: 1094, startPoint y: 22, endPoint x: 1139, endPoint y: 16, distance: 45.0
click at [1132, 17] on div "Purchase Order #20 - Sunshine Powder Coatings Pty Ltd Close Options Edit Purcha…" at bounding box center [693, 20] width 1387 height 41
click at [1139, 16] on button "Close" at bounding box center [1149, 20] width 81 height 22
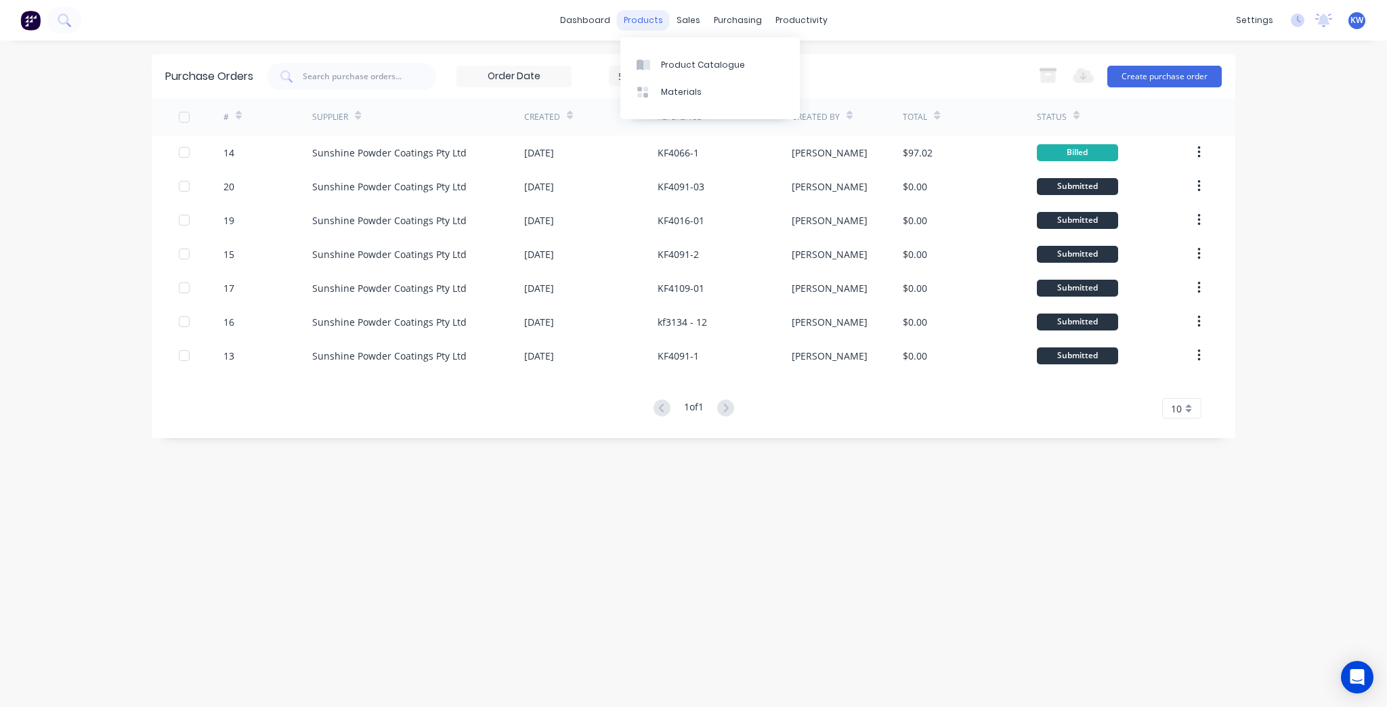
click at [634, 21] on div "products" at bounding box center [643, 20] width 53 height 20
click at [661, 70] on div "Product Catalogue" at bounding box center [703, 65] width 84 height 12
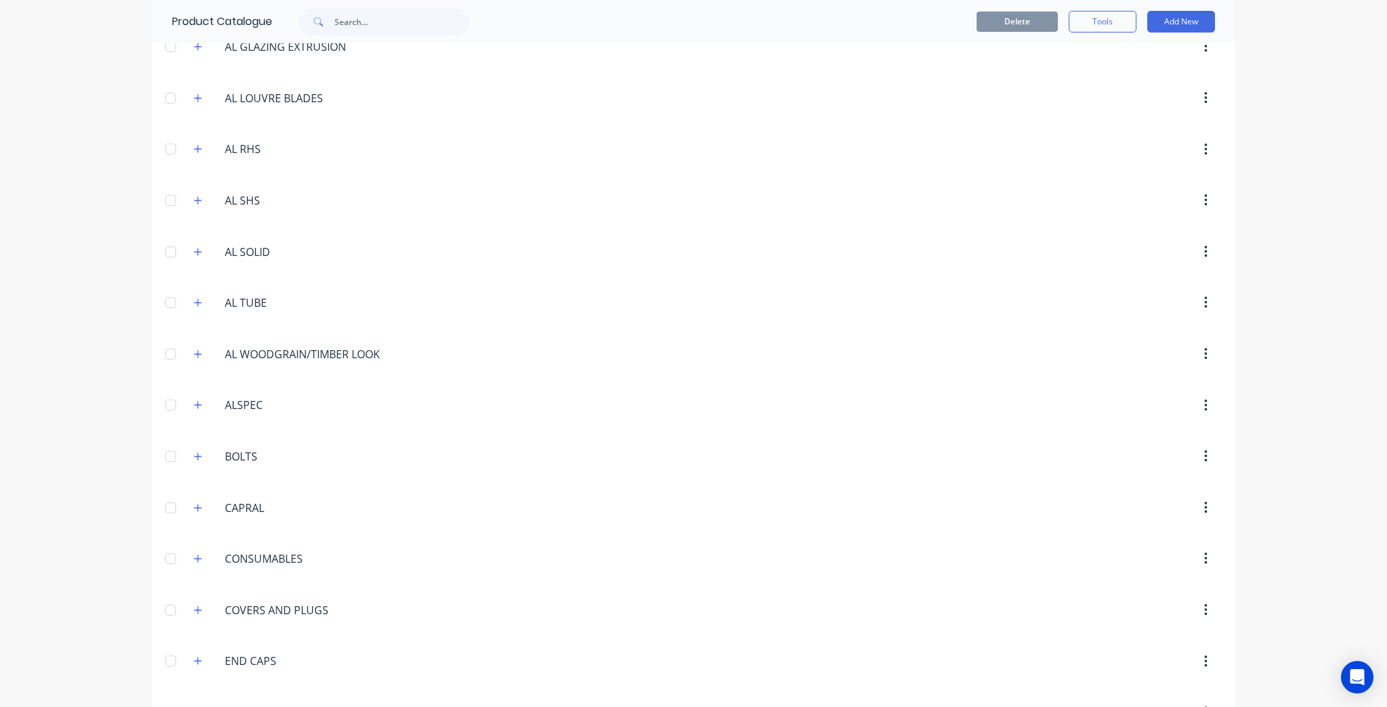
scroll to position [759, 0]
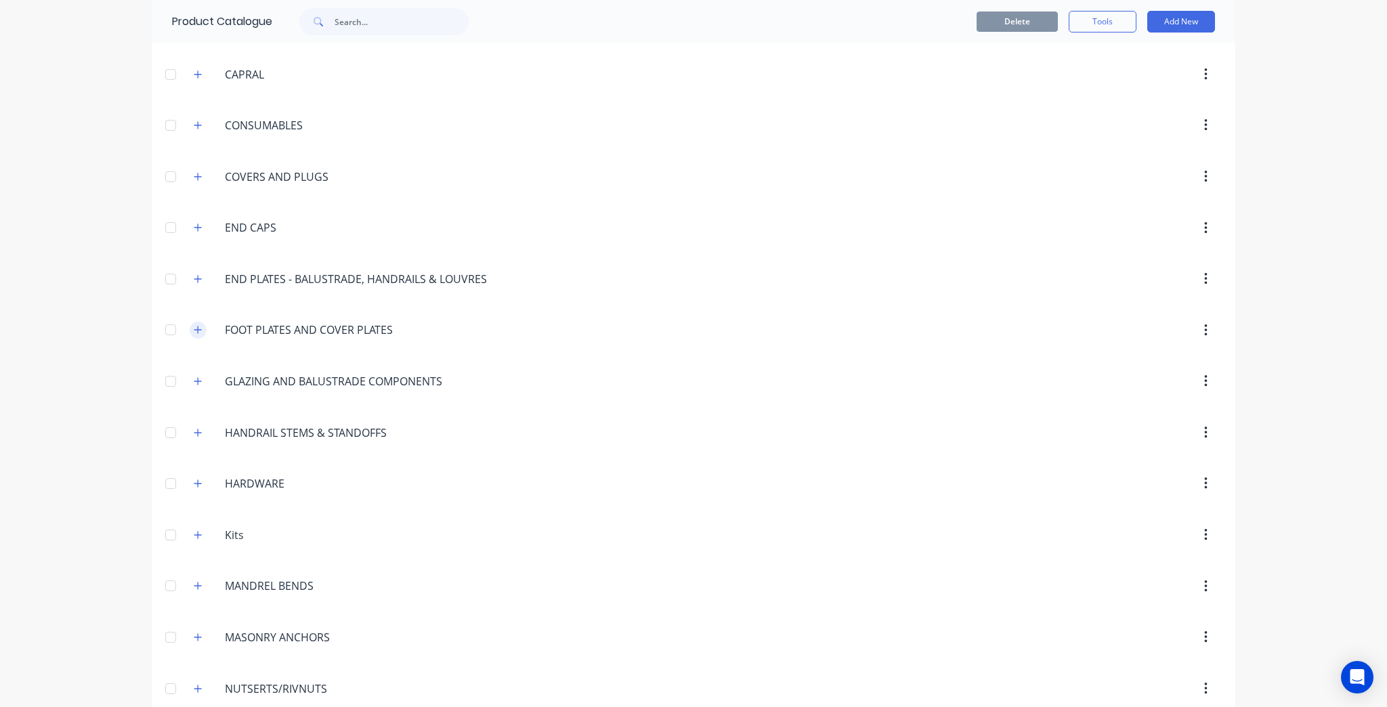
click at [200, 324] on button "button" at bounding box center [198, 330] width 17 height 17
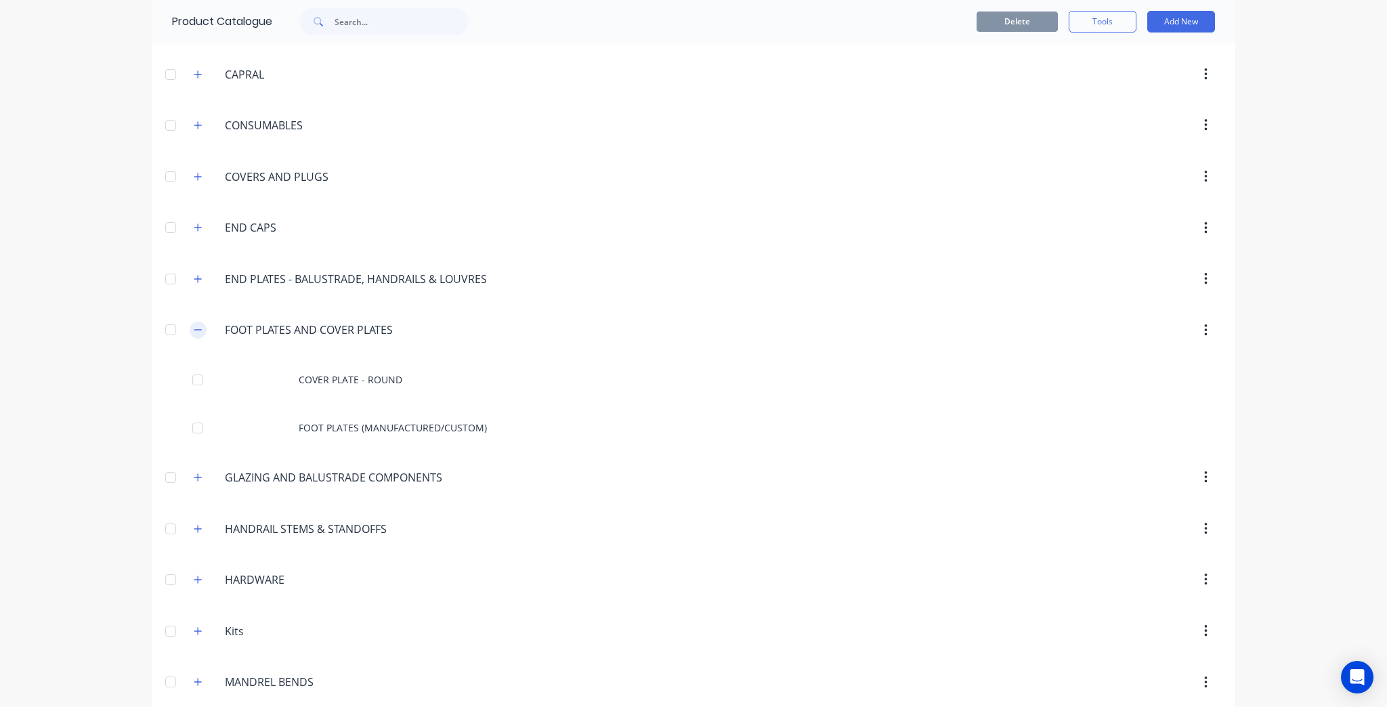
click at [200, 324] on button "button" at bounding box center [198, 330] width 17 height 17
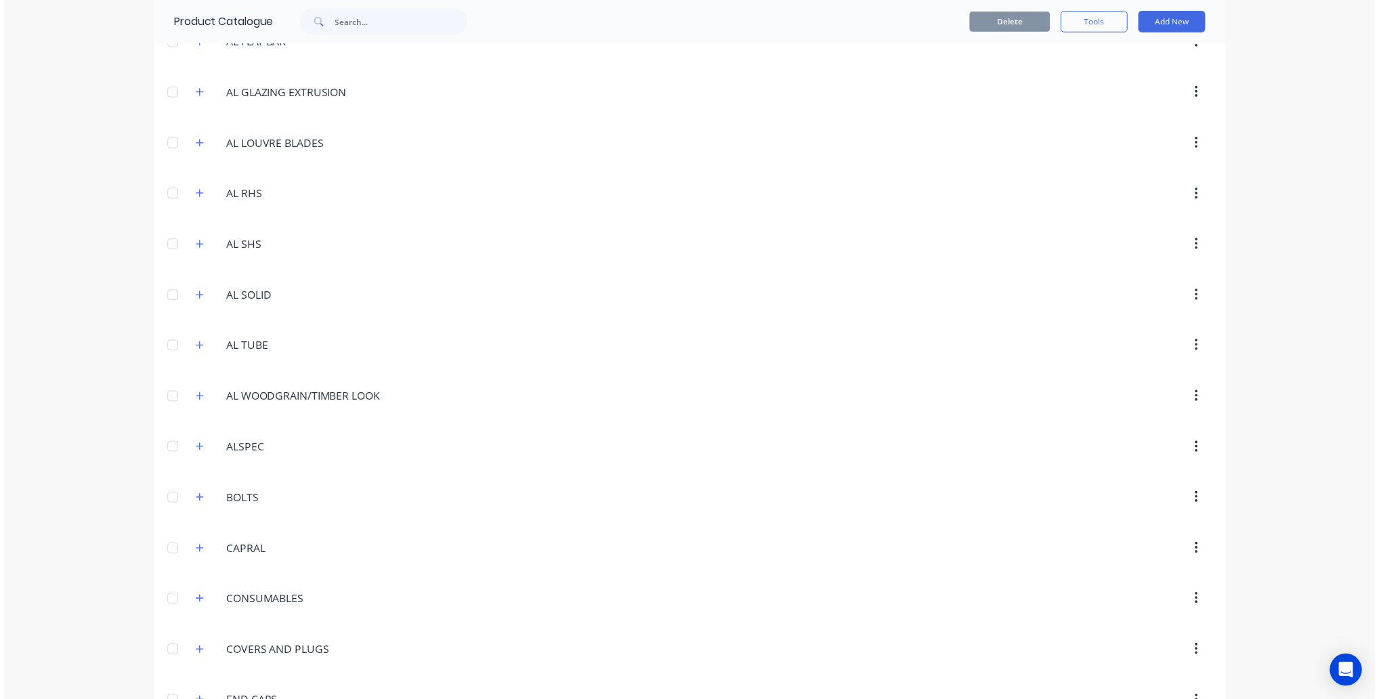
scroll to position [0, 0]
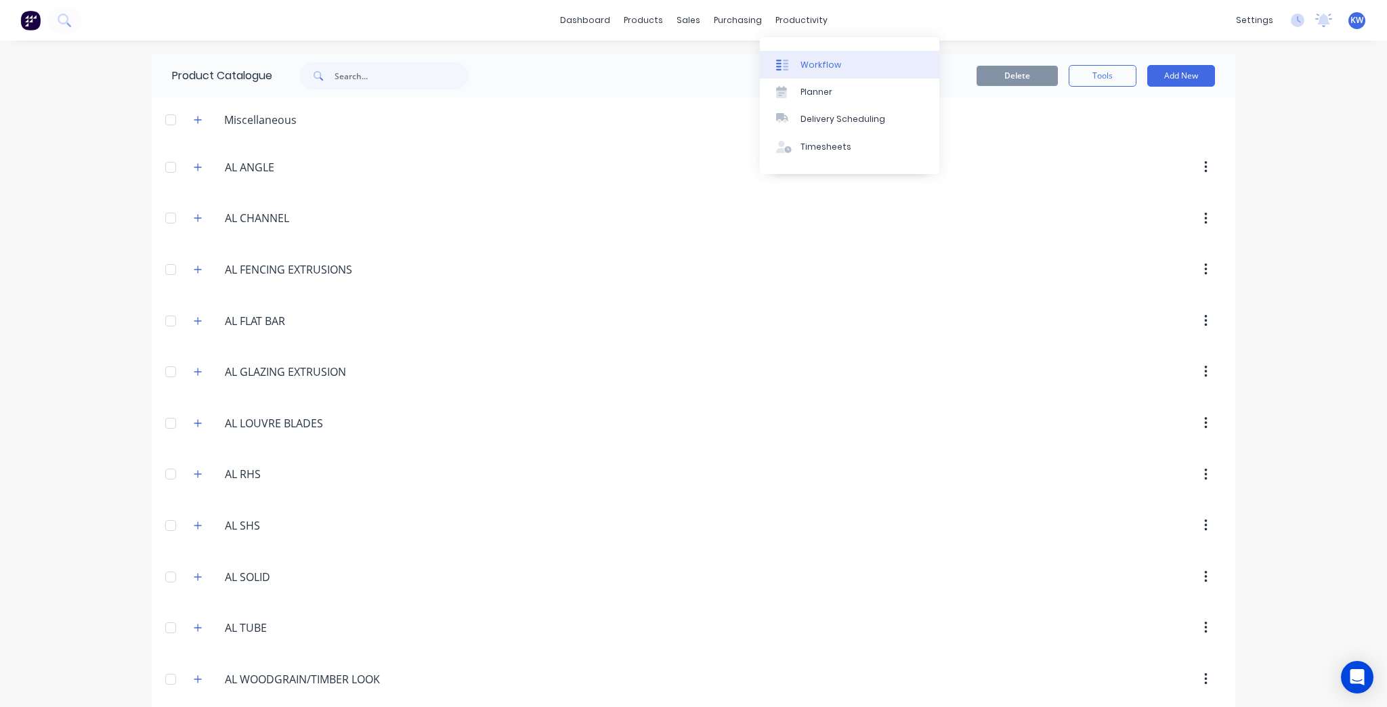
click at [870, 56] on link "Workflow" at bounding box center [849, 64] width 179 height 27
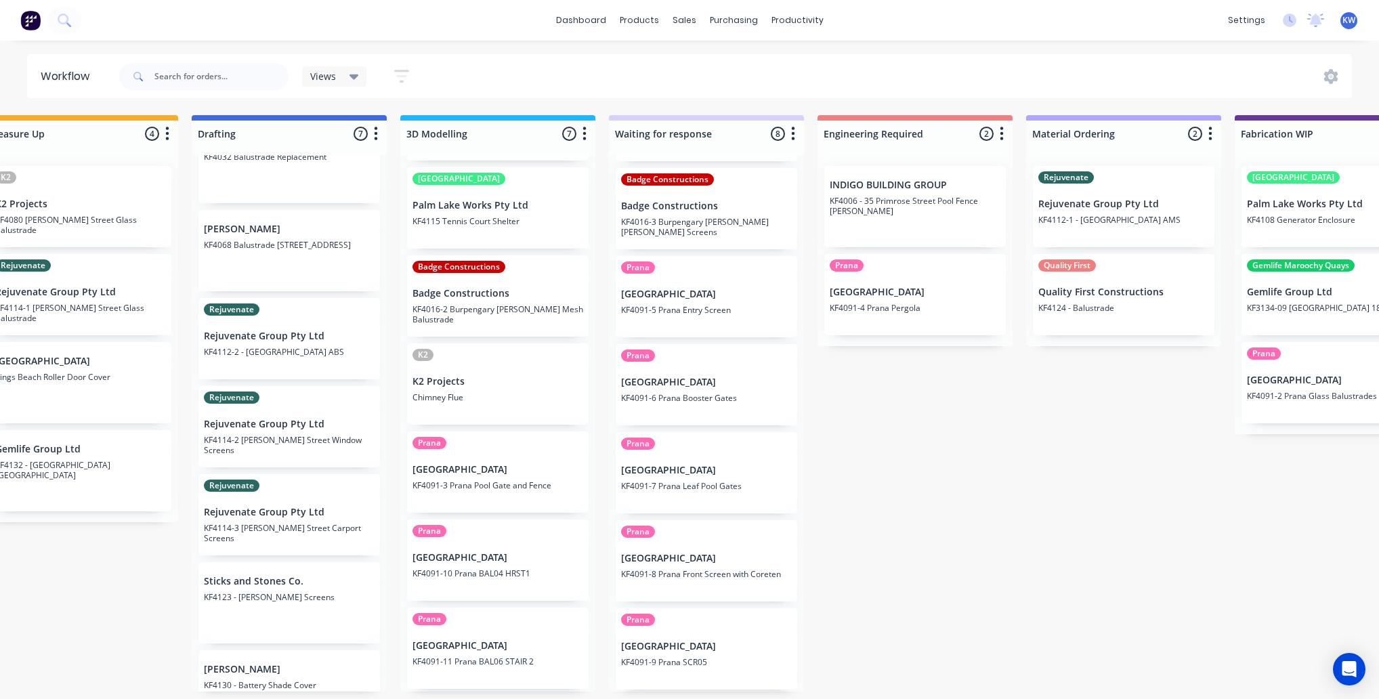
scroll to position [87, 0]
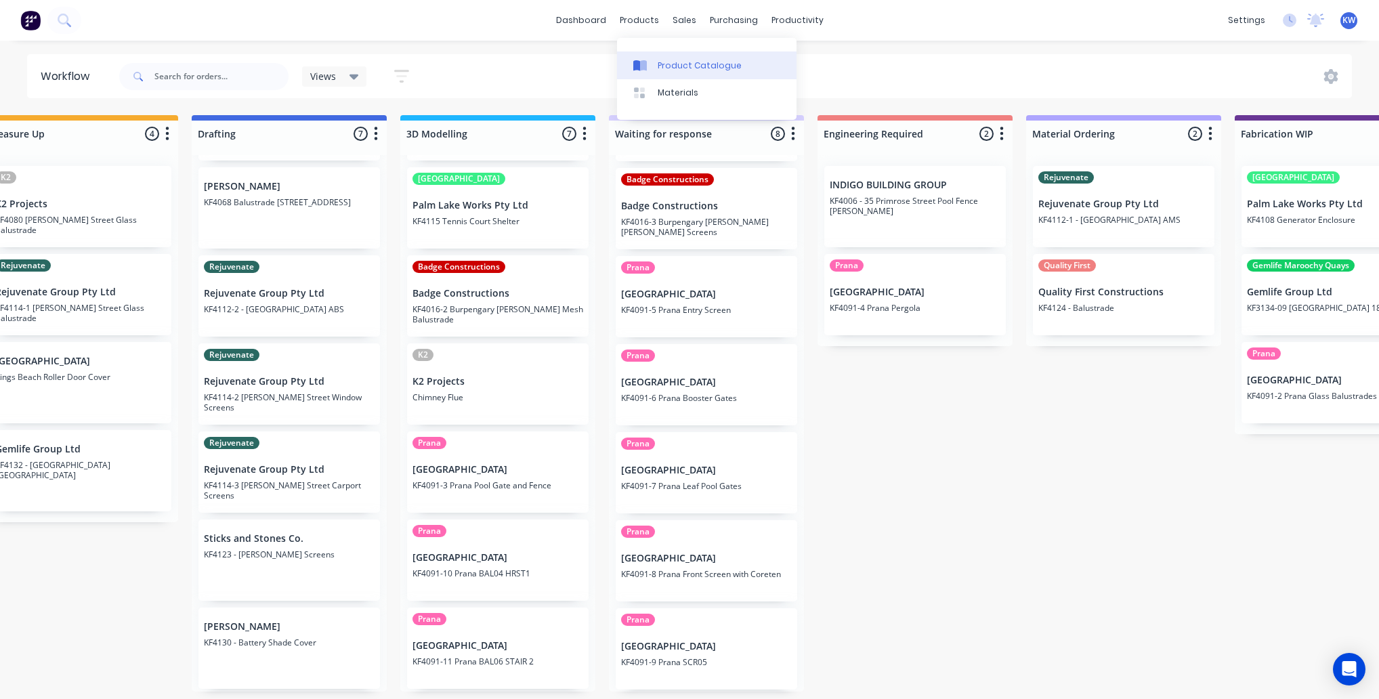
click at [652, 62] on div at bounding box center [643, 66] width 20 height 12
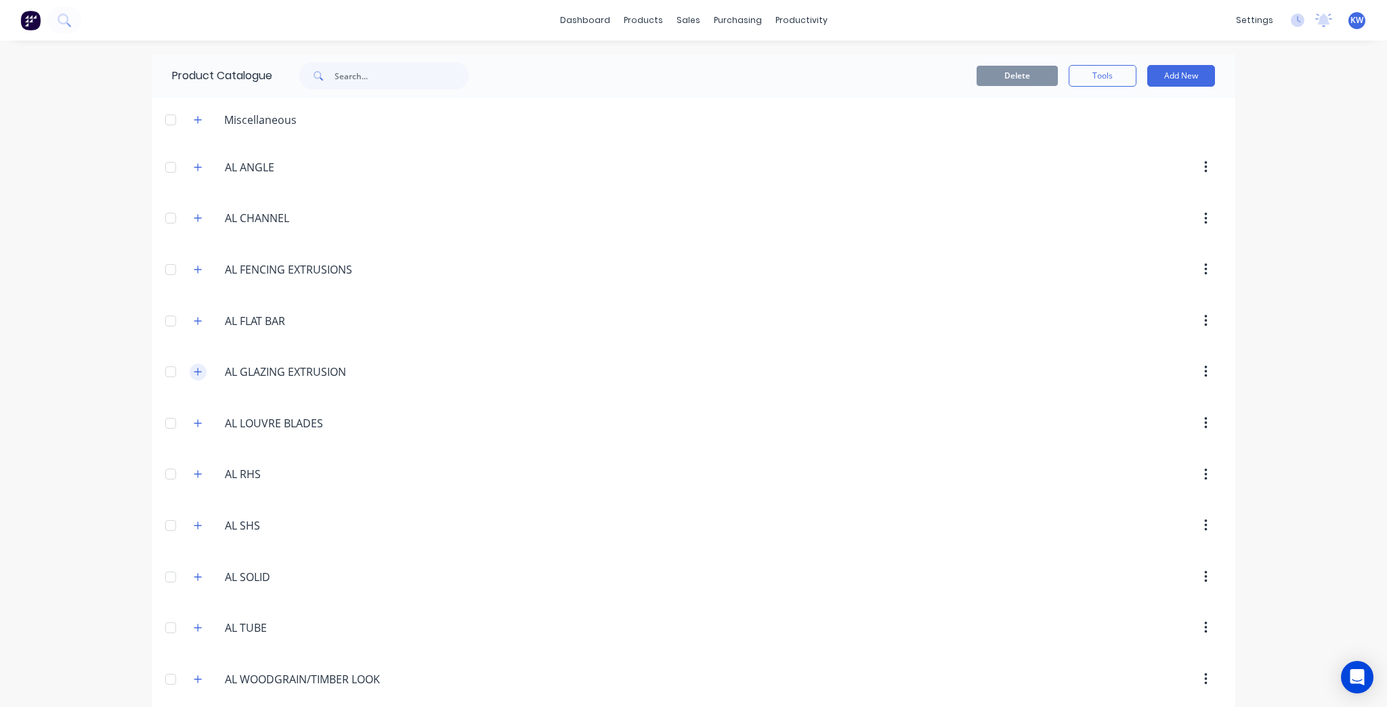
click at [194, 370] on icon "button" at bounding box center [198, 371] width 8 height 9
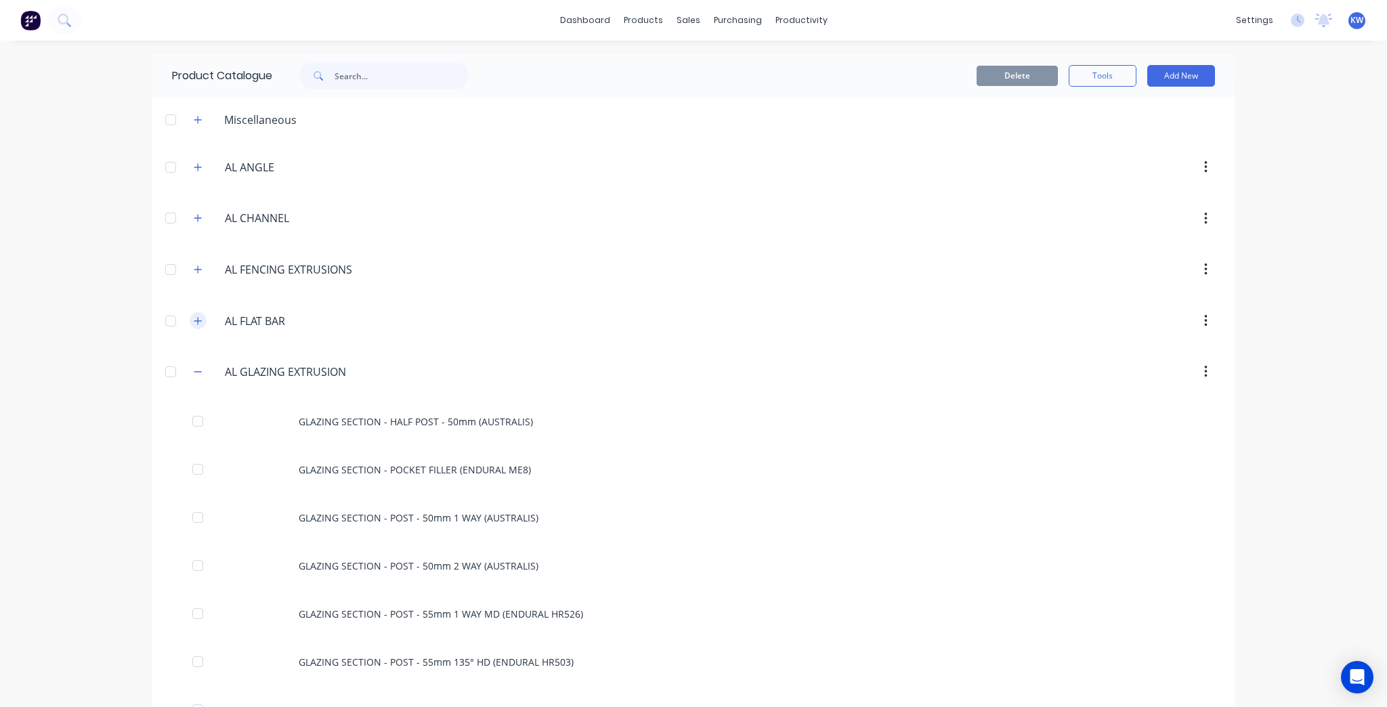
click at [192, 325] on button "button" at bounding box center [198, 320] width 17 height 17
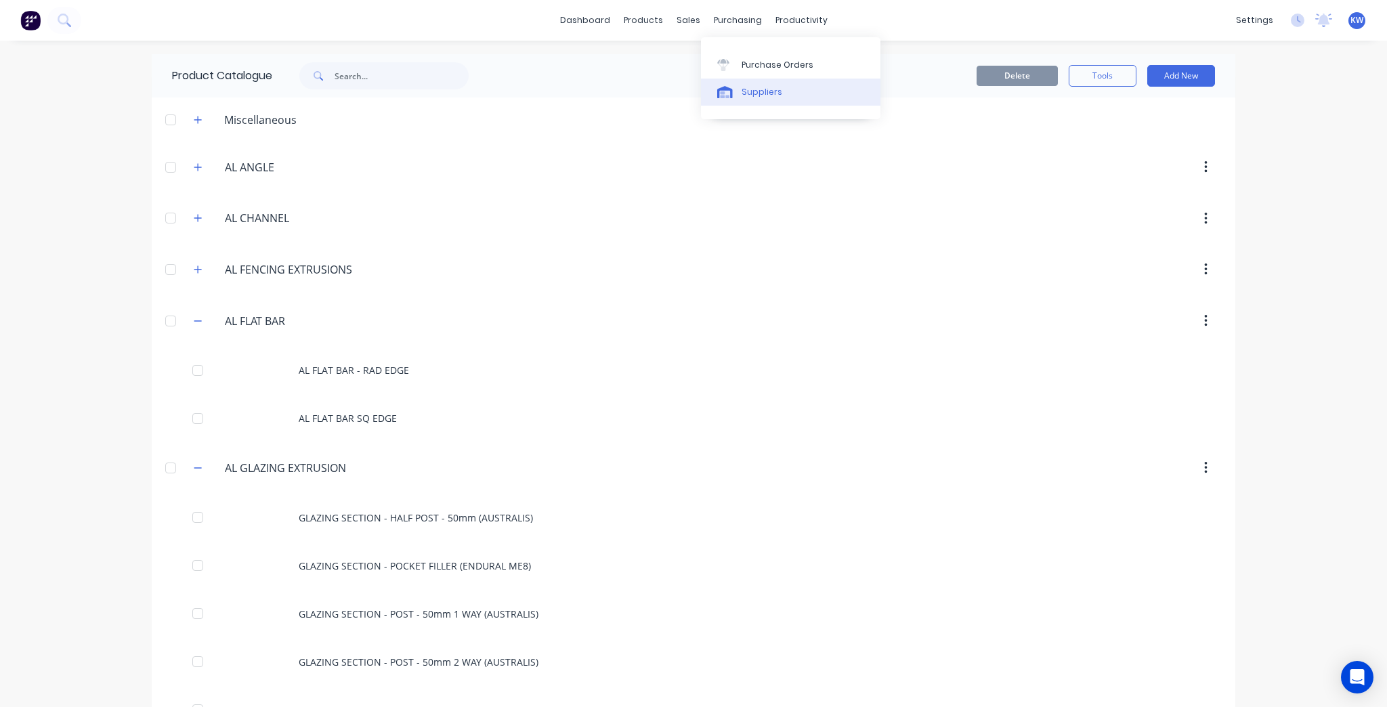
click at [740, 87] on link "Suppliers" at bounding box center [790, 92] width 179 height 27
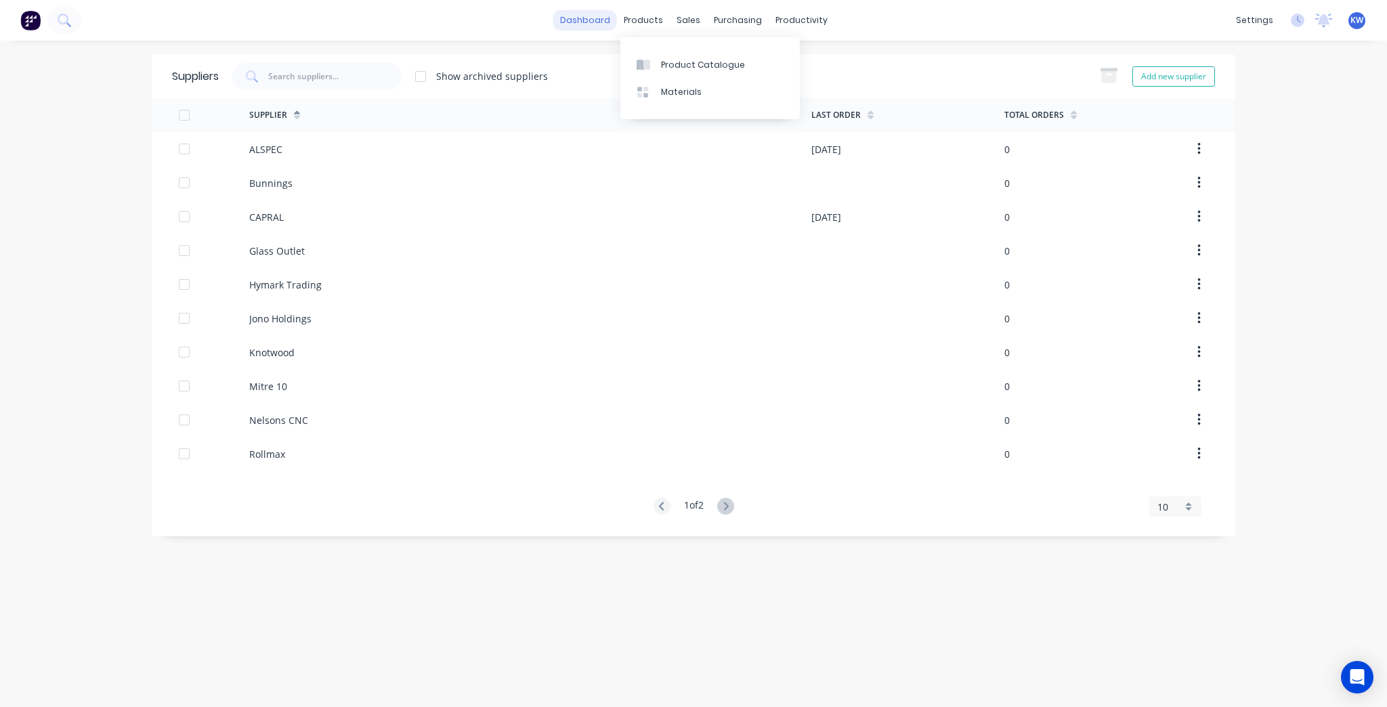
click at [584, 18] on link "dashboard" at bounding box center [585, 20] width 64 height 20
